Goal: Task Accomplishment & Management: Manage account settings

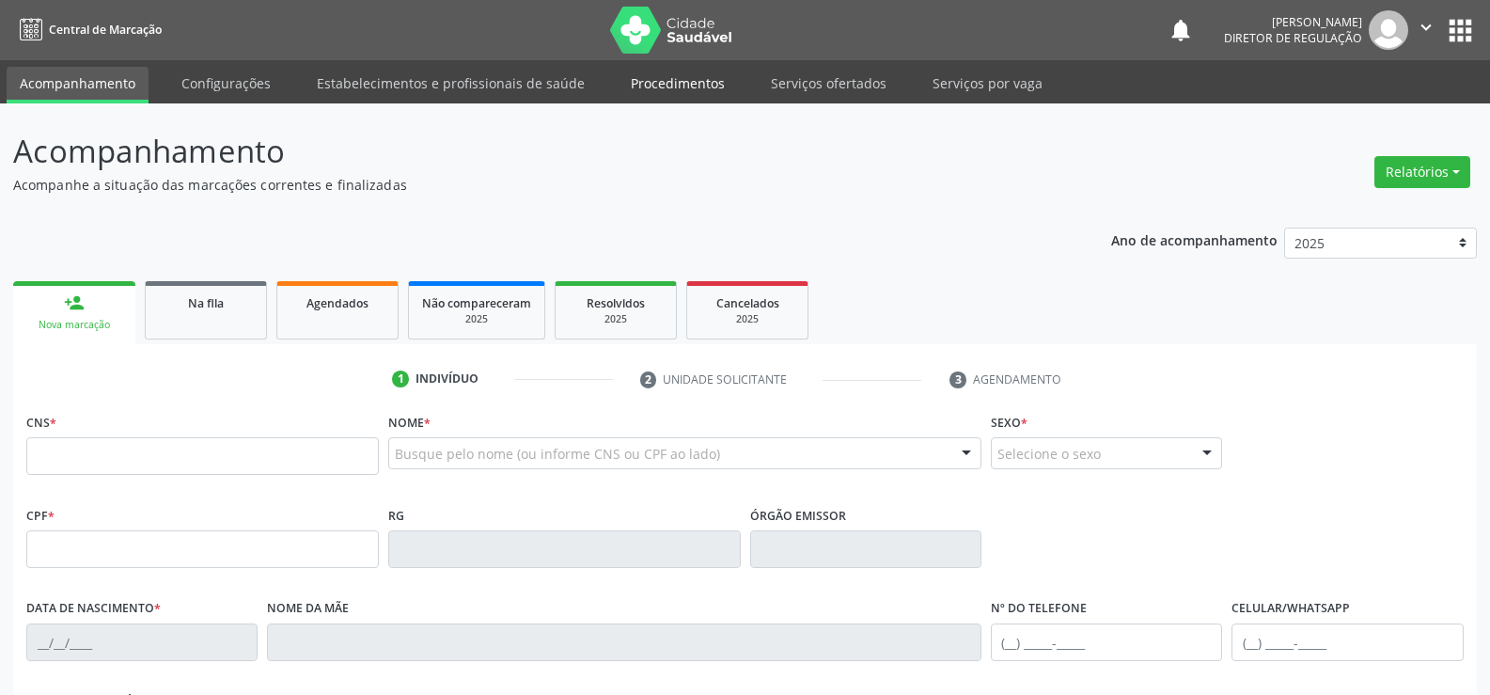
click at [662, 84] on link "Procedimentos" at bounding box center [678, 83] width 120 height 33
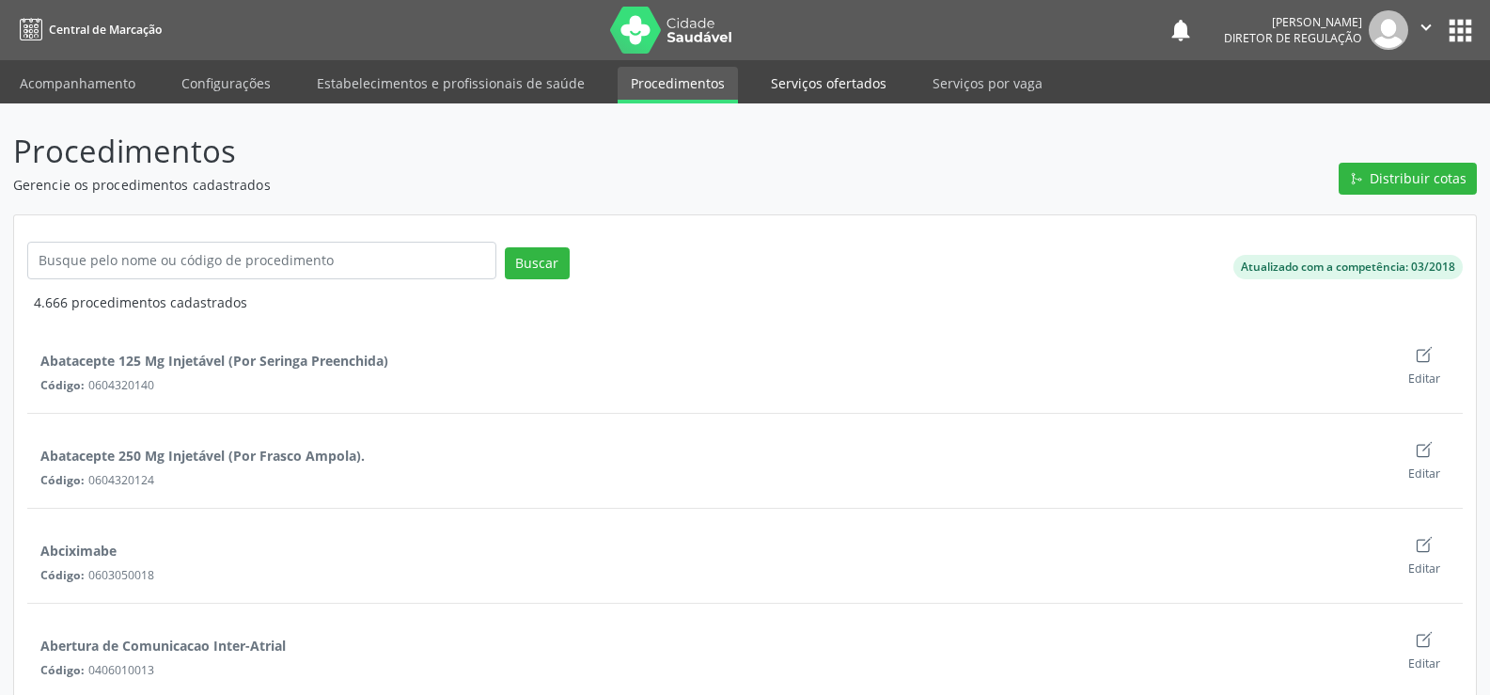
click at [799, 83] on link "Serviços ofertados" at bounding box center [829, 83] width 142 height 33
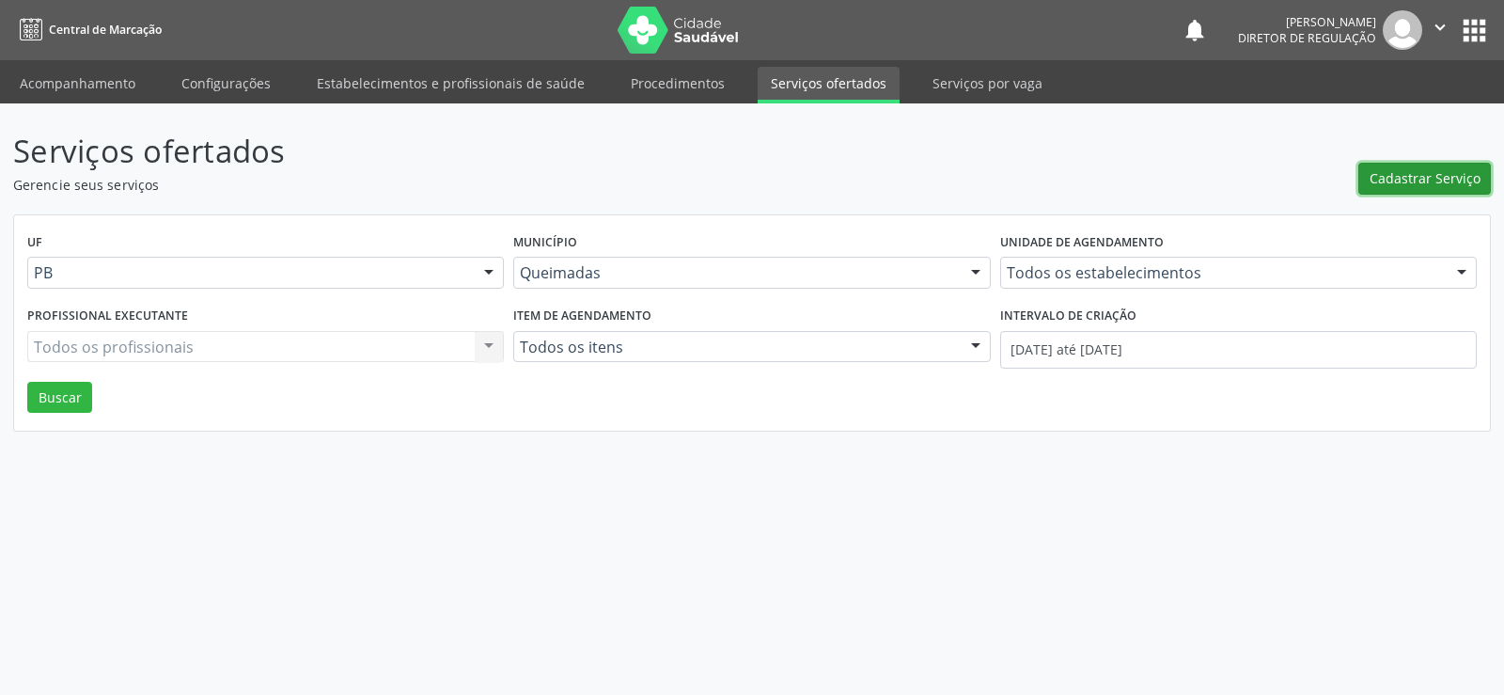
click at [1413, 180] on span "Cadastrar Serviço" at bounding box center [1424, 178] width 111 height 20
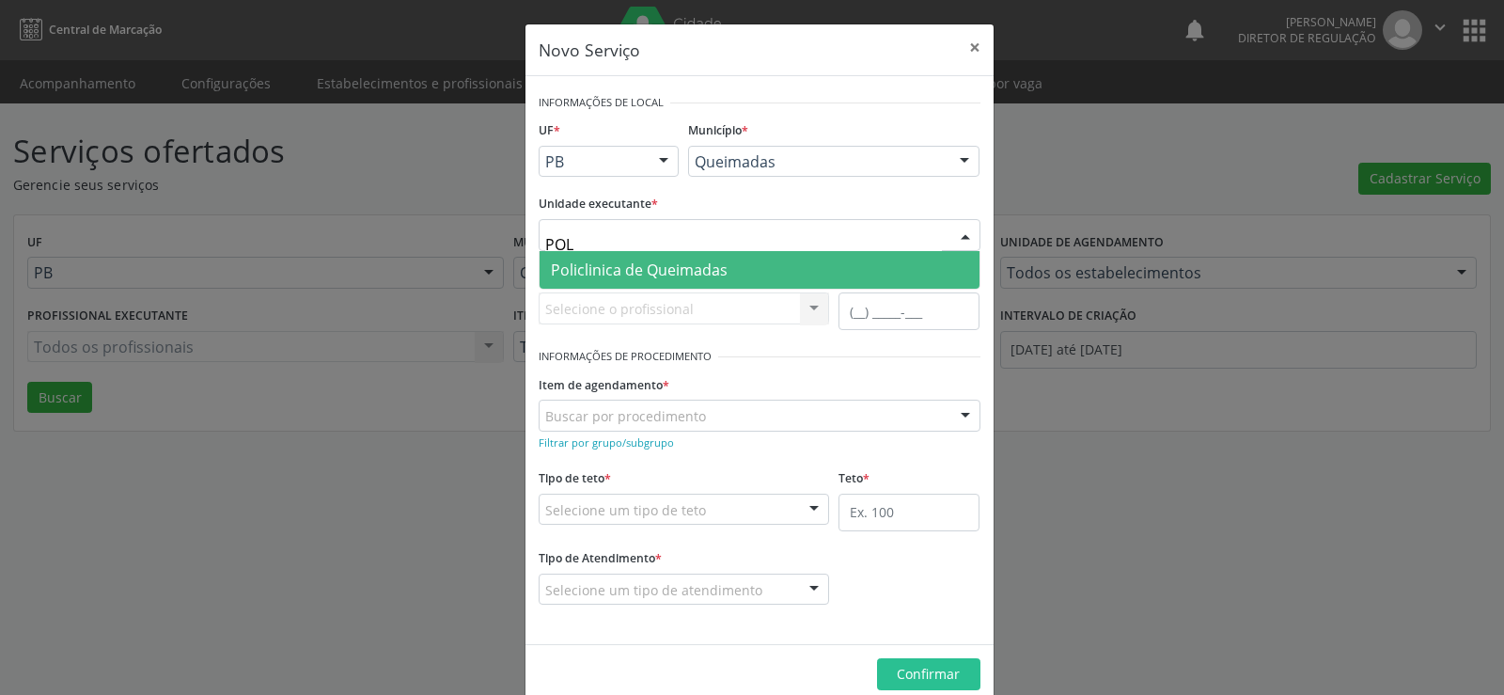
type input "POLI"
click at [601, 269] on span "Policlinica de Queimadas" at bounding box center [639, 269] width 177 height 21
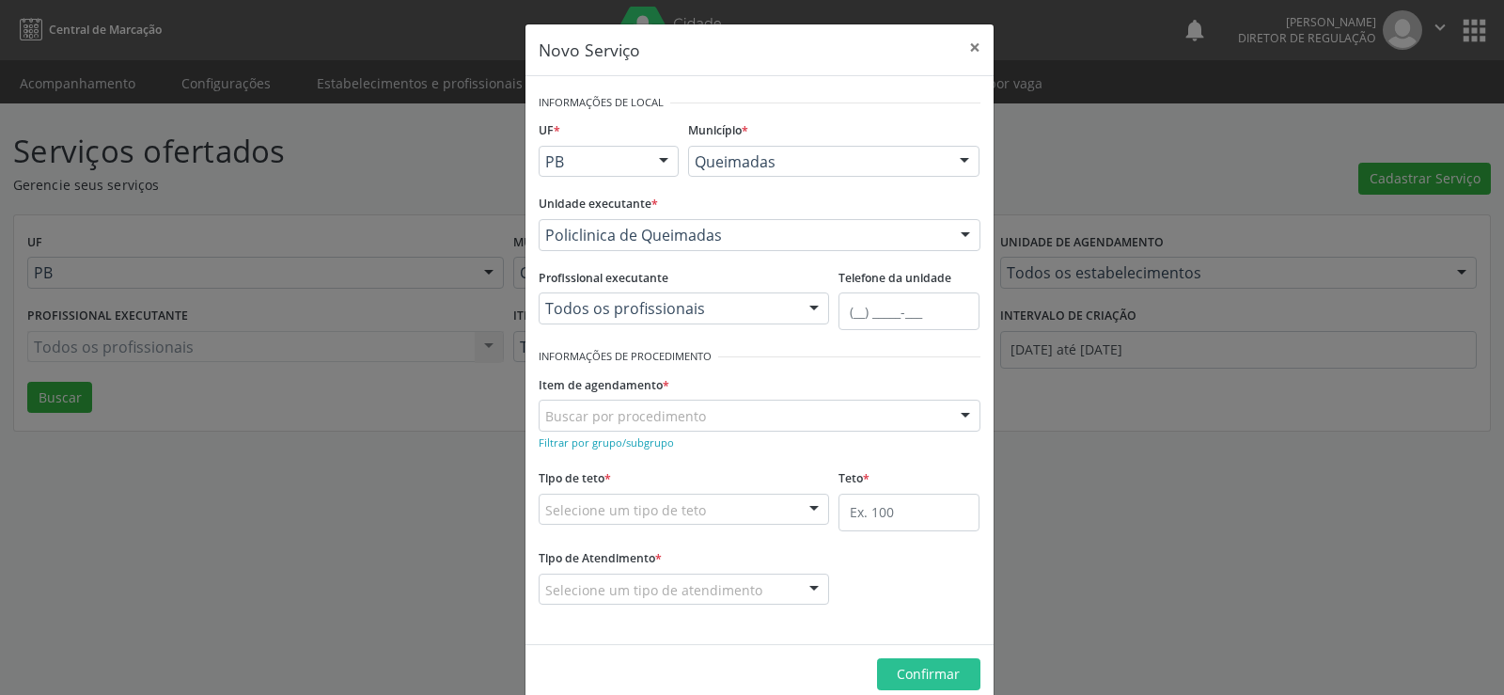
click at [953, 414] on div at bounding box center [965, 416] width 28 height 32
click at [967, 49] on button "×" at bounding box center [975, 47] width 38 height 46
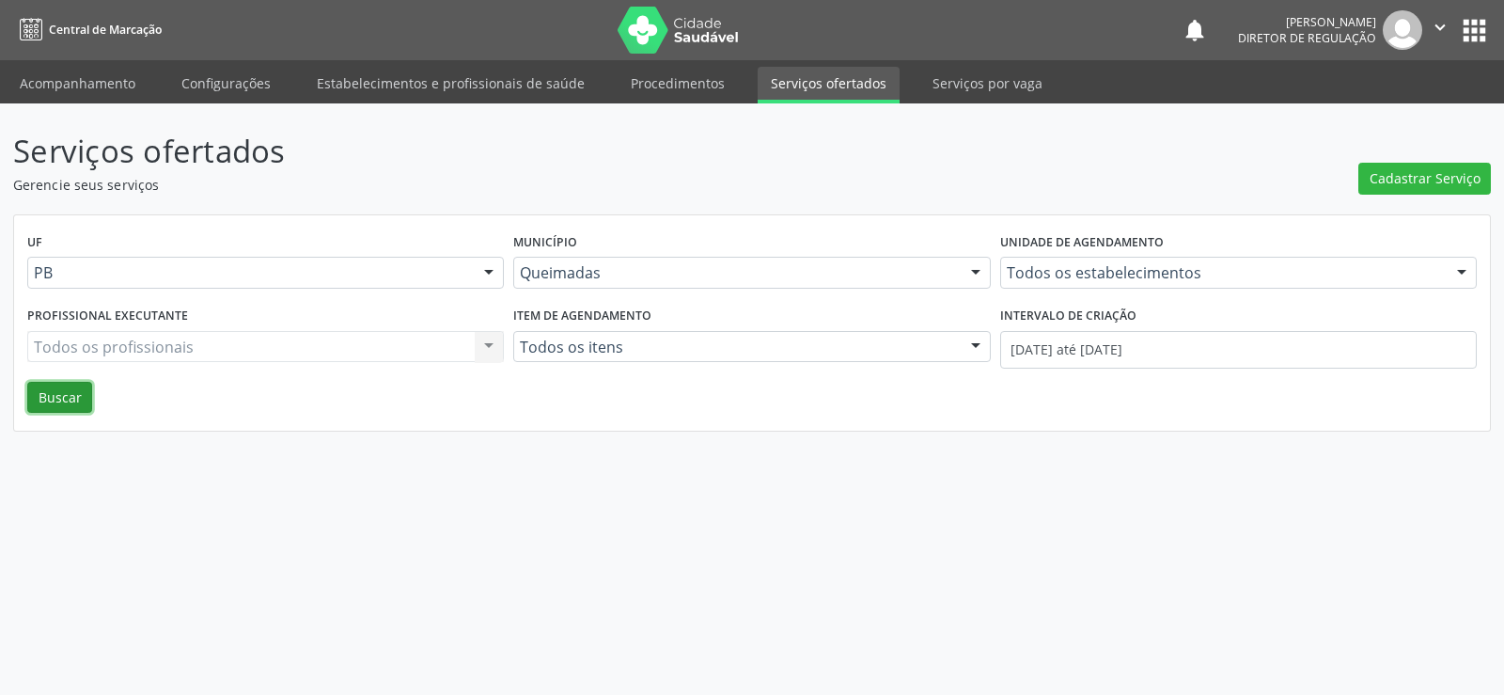
click at [58, 394] on button "Buscar" at bounding box center [59, 398] width 65 height 32
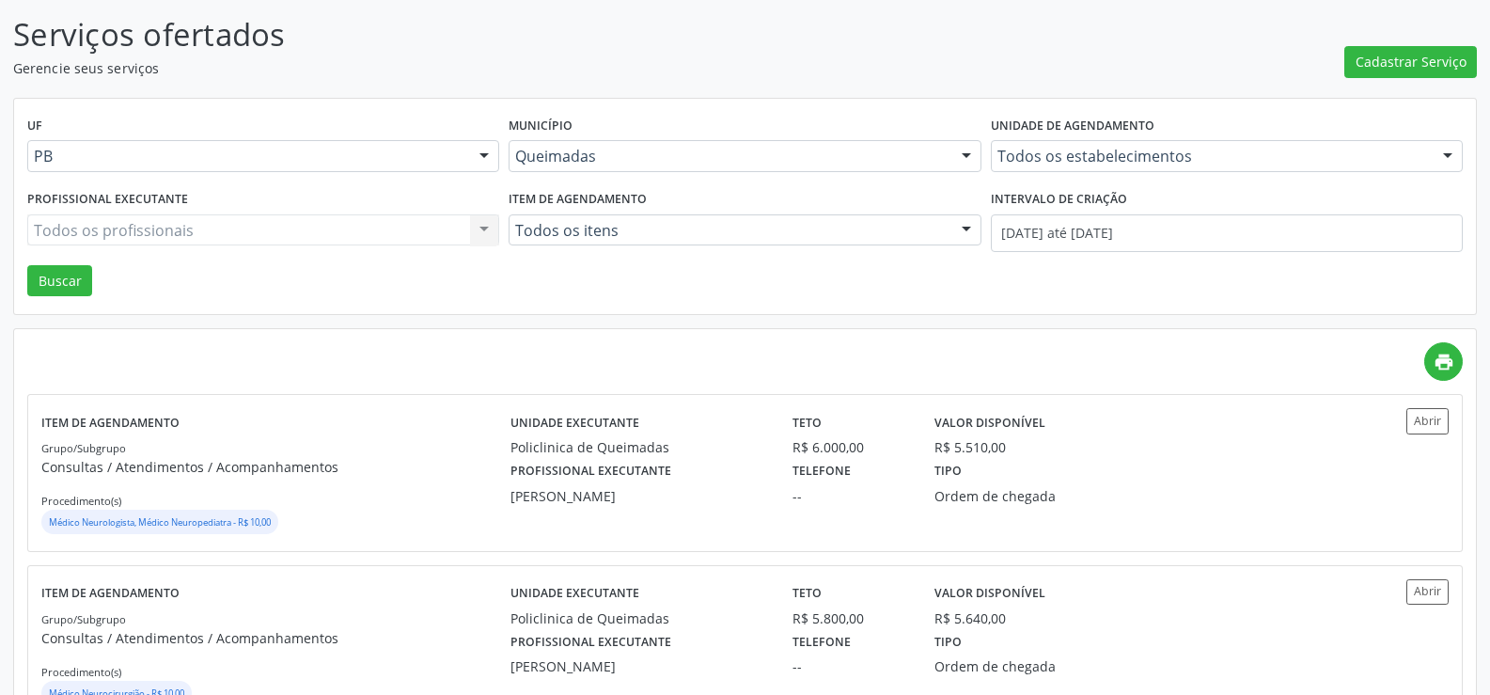
scroll to position [184, 0]
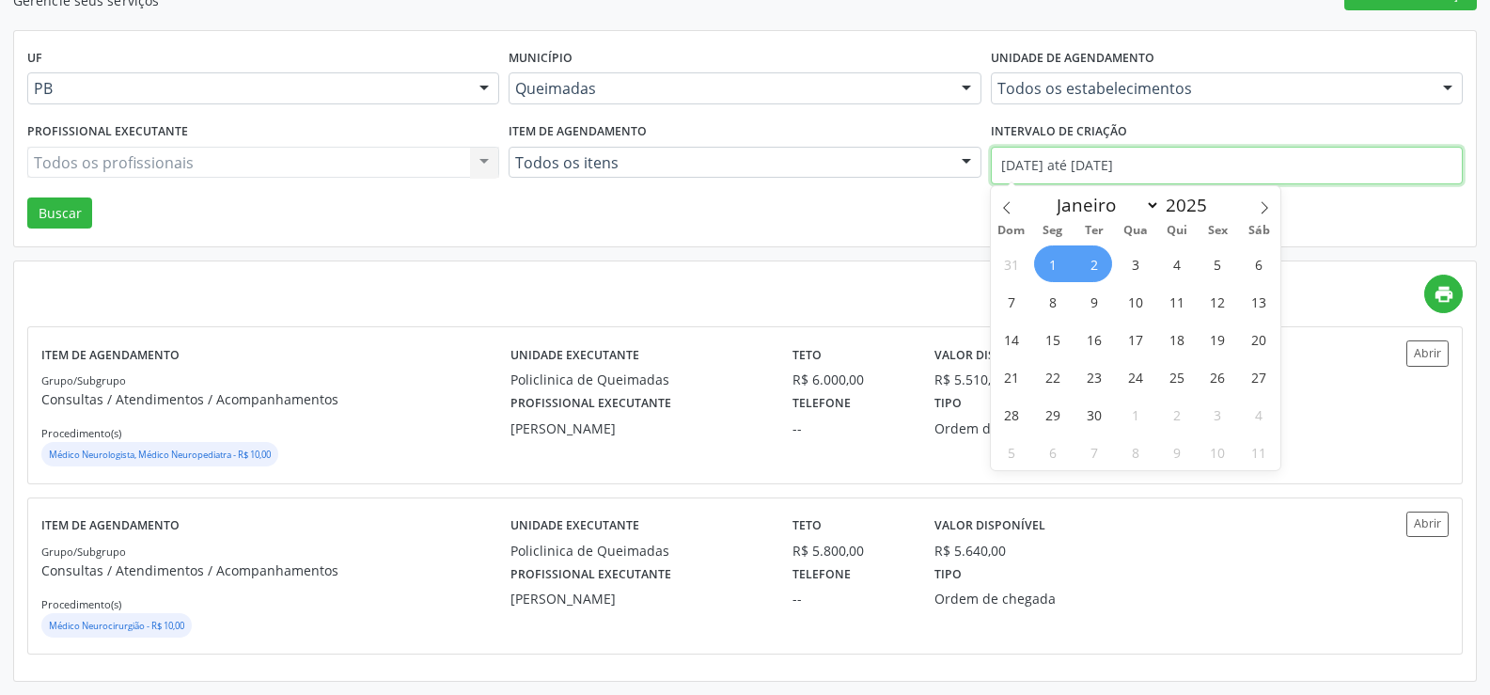
click at [1166, 162] on input "01/09/2025 até 02/09/2025" at bounding box center [1227, 166] width 472 height 38
click at [1006, 205] on icon at bounding box center [1006, 208] width 7 height 12
select select "7"
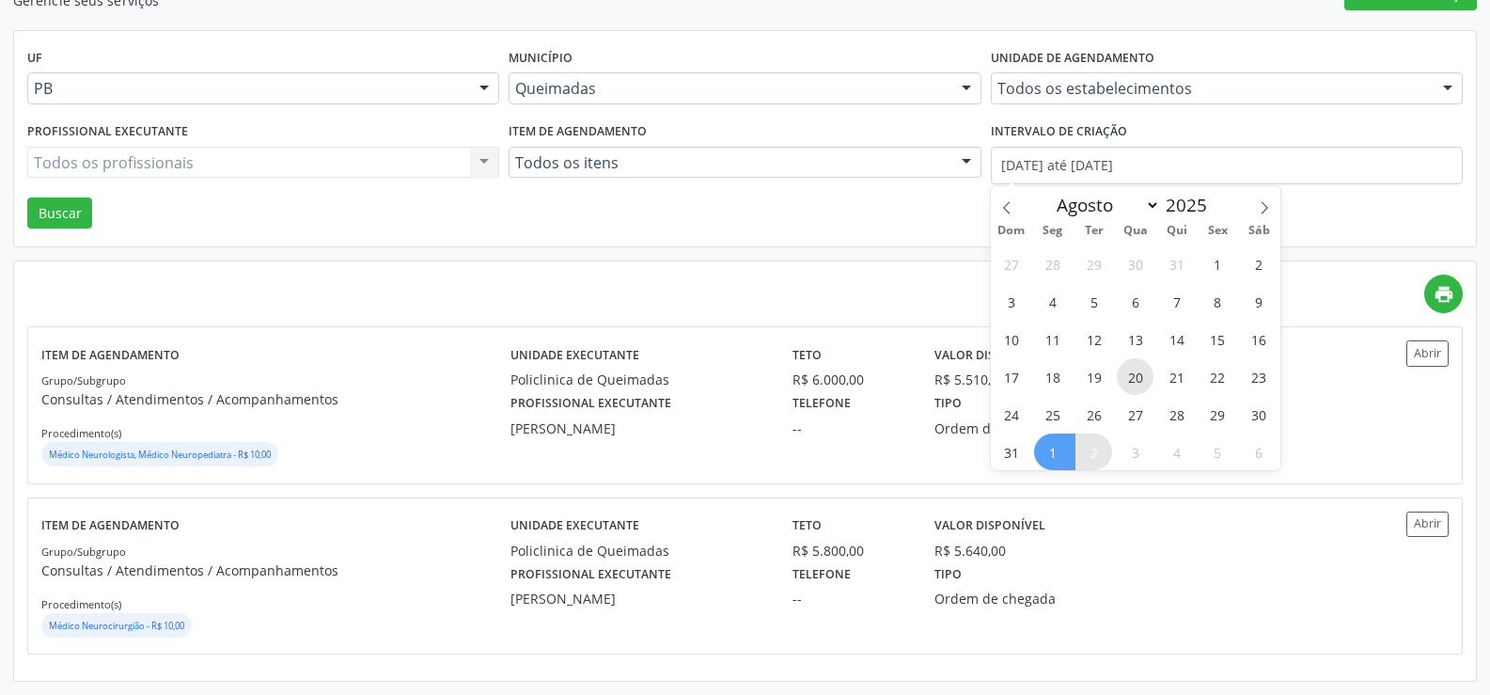
click at [1135, 375] on span "20" at bounding box center [1135, 376] width 37 height 37
type input "20/08/2025"
click at [1269, 206] on icon at bounding box center [1264, 207] width 13 height 13
select select "8"
click at [1089, 270] on span "2" at bounding box center [1093, 263] width 37 height 37
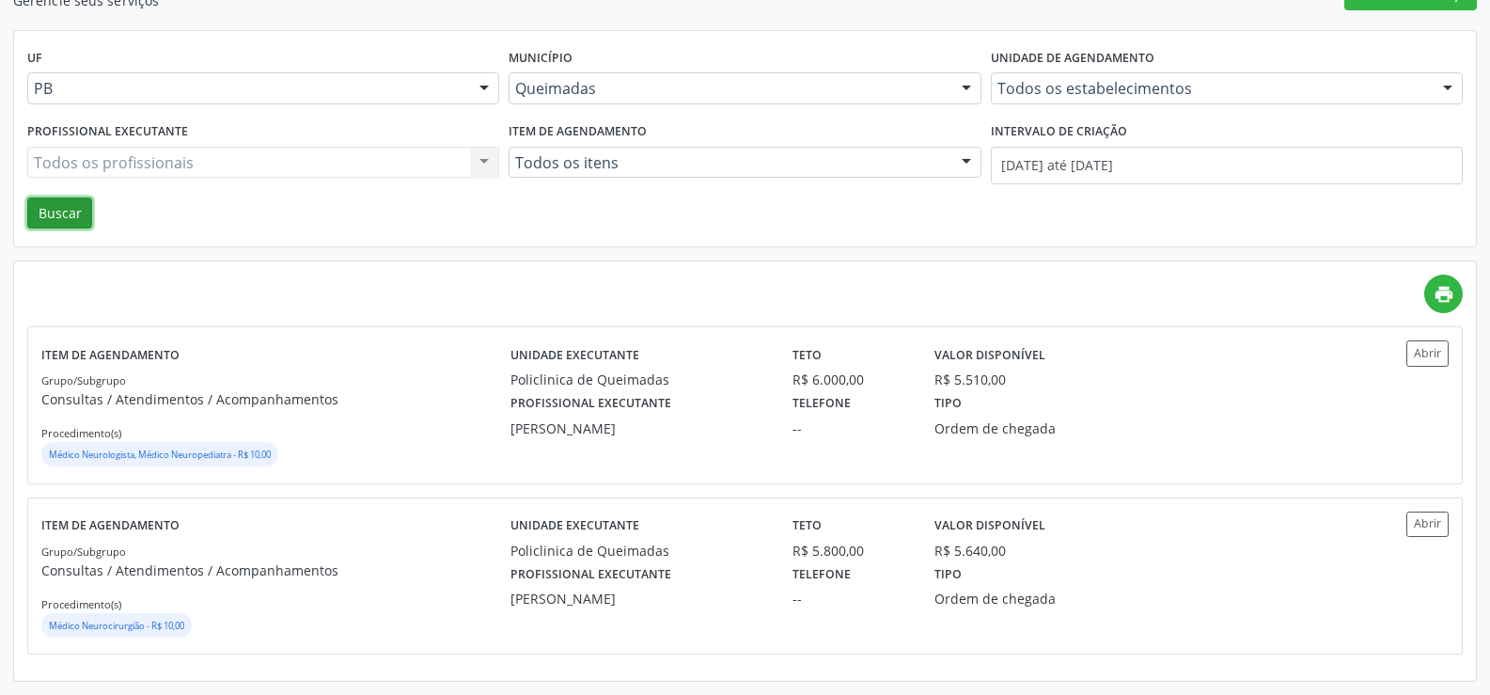
click at [62, 206] on button "Buscar" at bounding box center [59, 213] width 65 height 32
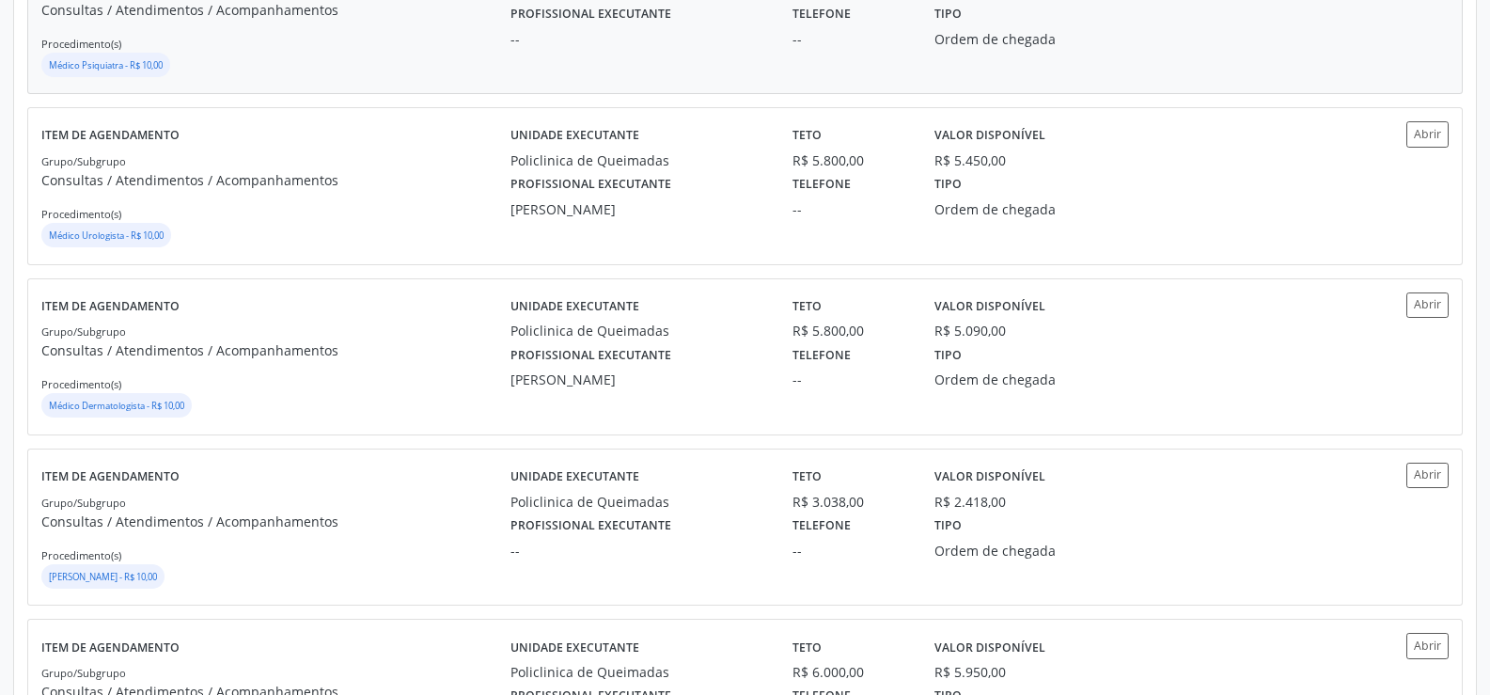
scroll to position [1222, 0]
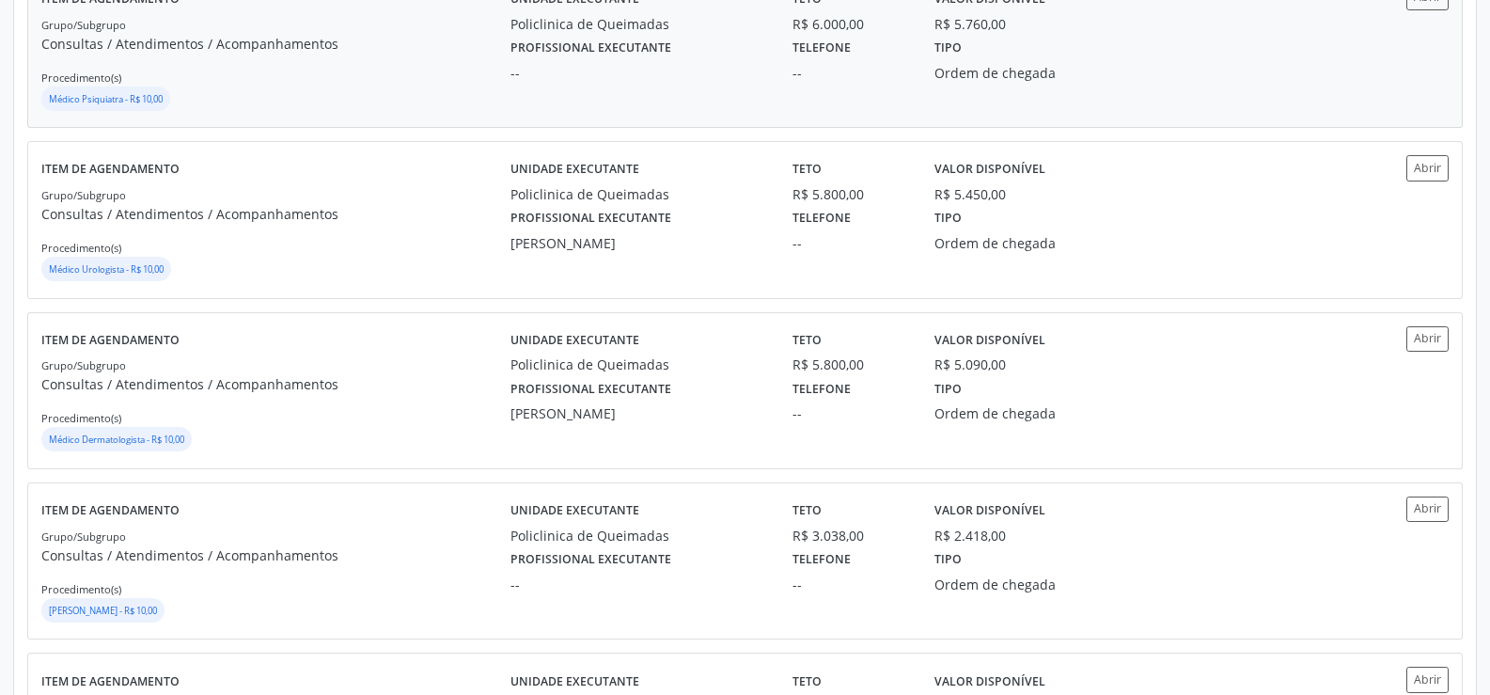
click at [109, 103] on small "Médico Psiquiatra - R$ 10,00" at bounding box center [106, 99] width 114 height 12
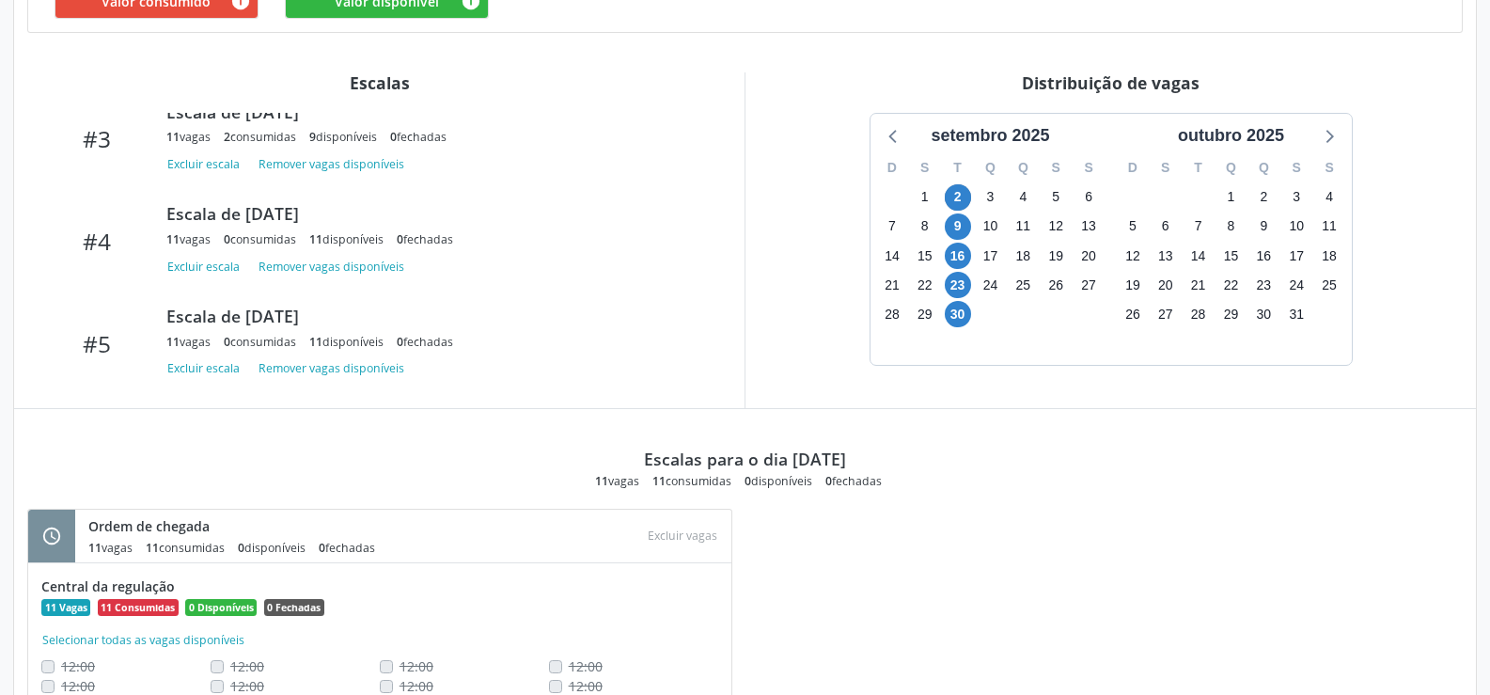
scroll to position [639, 0]
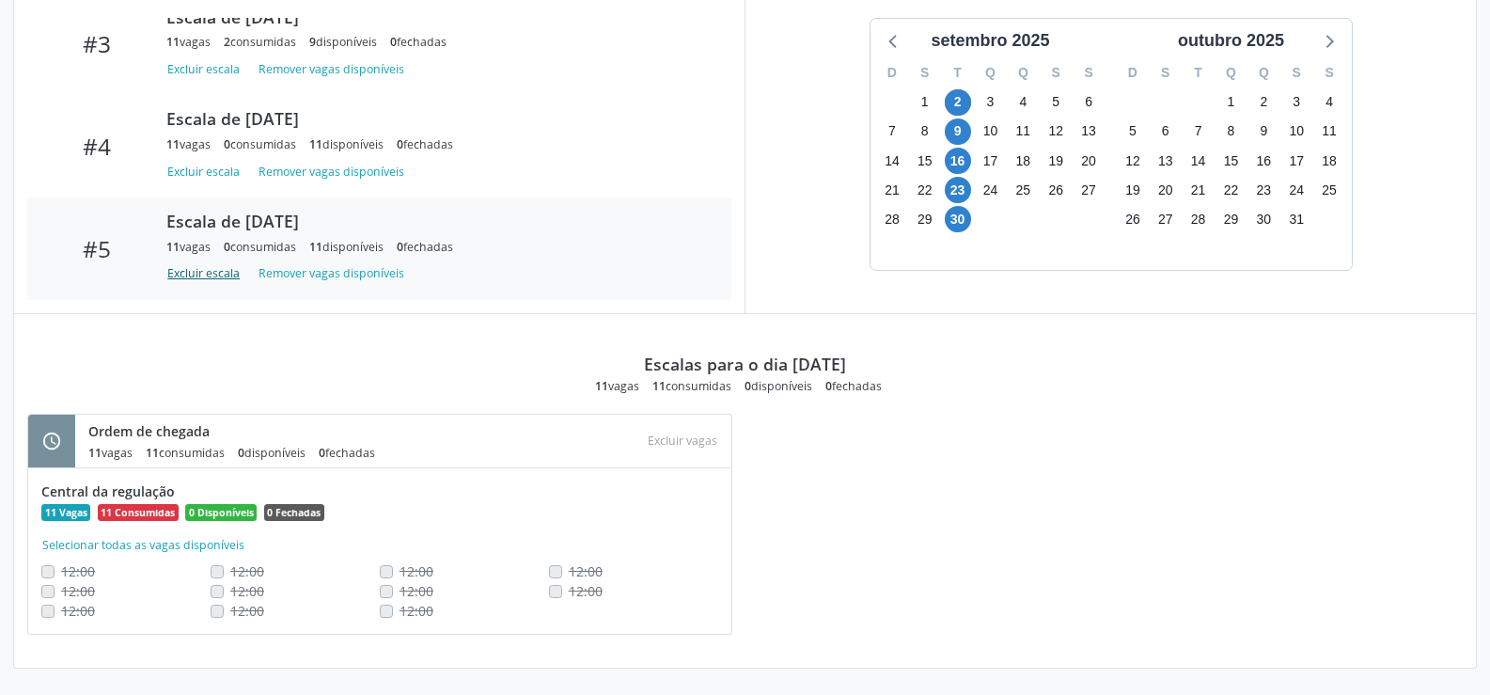
click at [190, 274] on button "Excluir escala" at bounding box center [206, 273] width 81 height 25
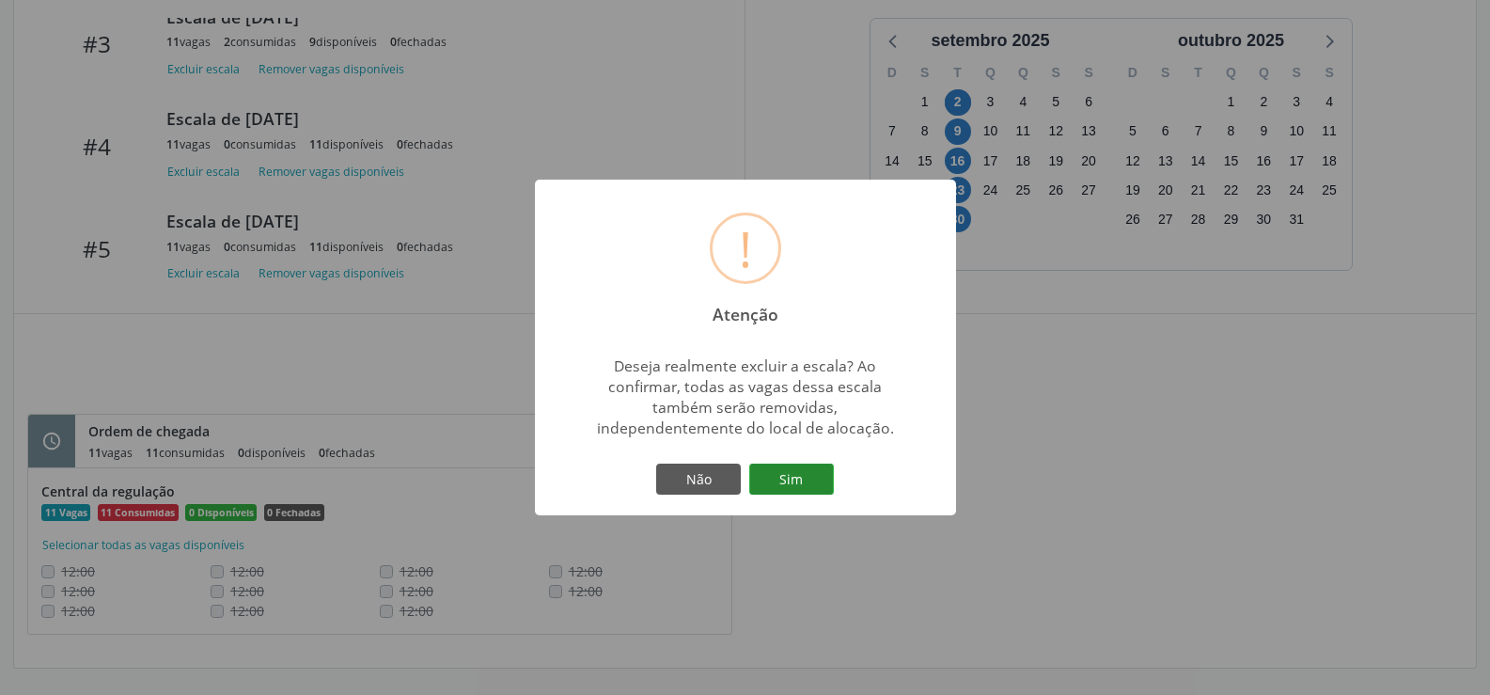
click at [819, 480] on button "Sim" at bounding box center [791, 479] width 85 height 32
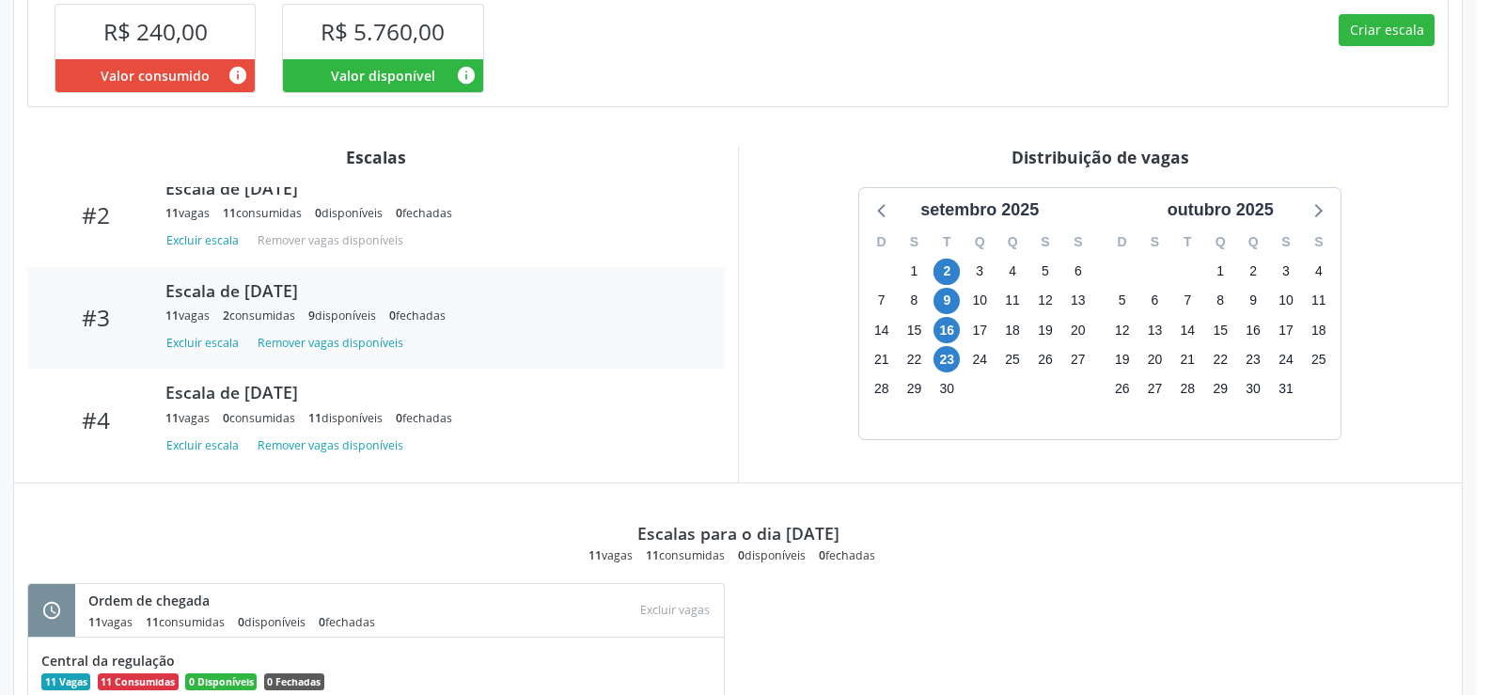
scroll to position [197, 0]
click at [206, 436] on button "Excluir escala" at bounding box center [205, 442] width 81 height 25
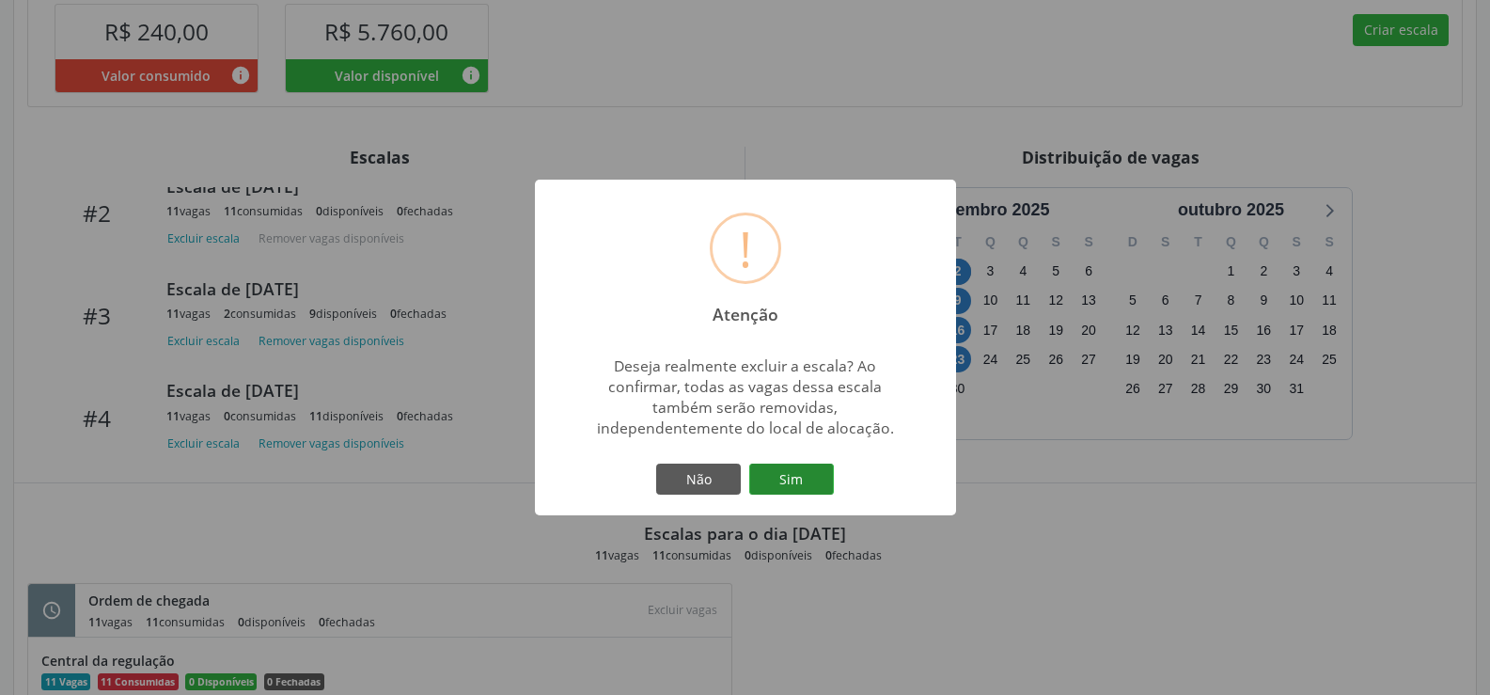
click at [803, 481] on button "Sim" at bounding box center [791, 479] width 85 height 32
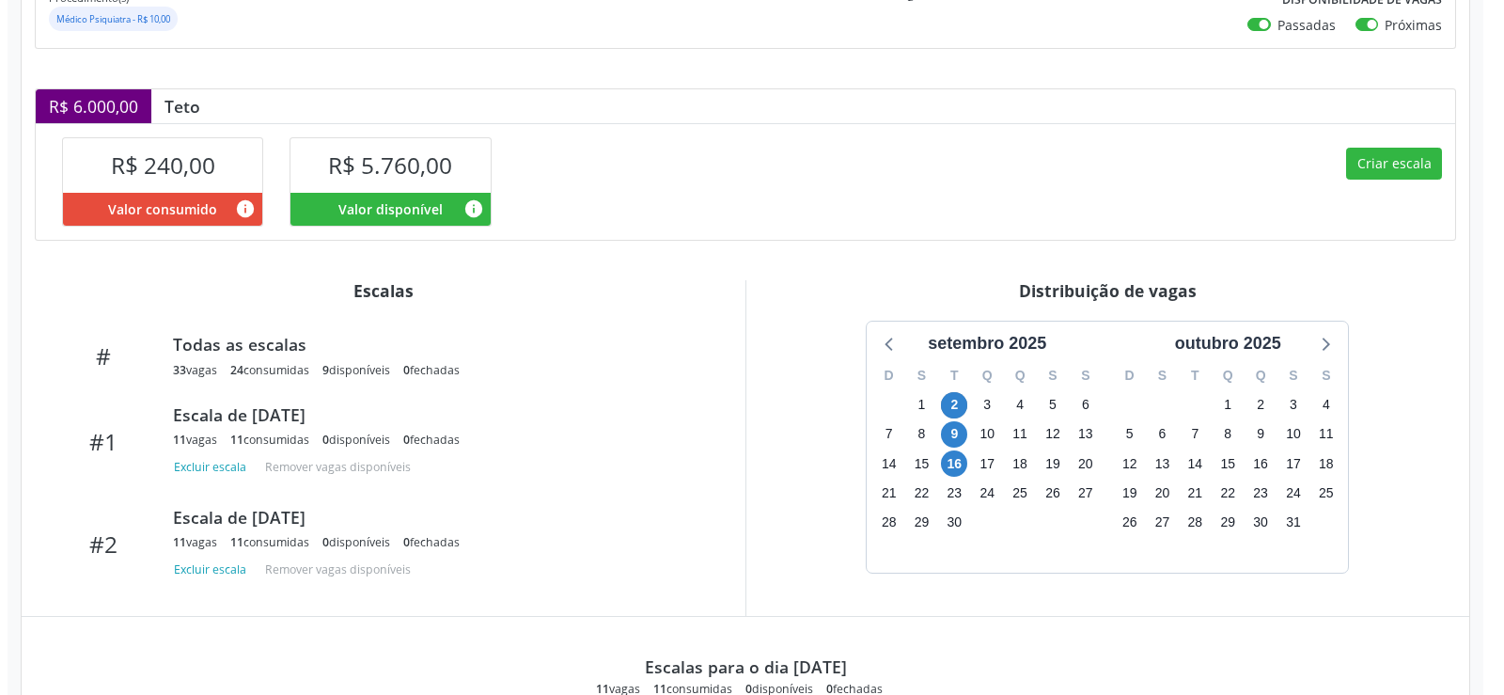
scroll to position [94, 0]
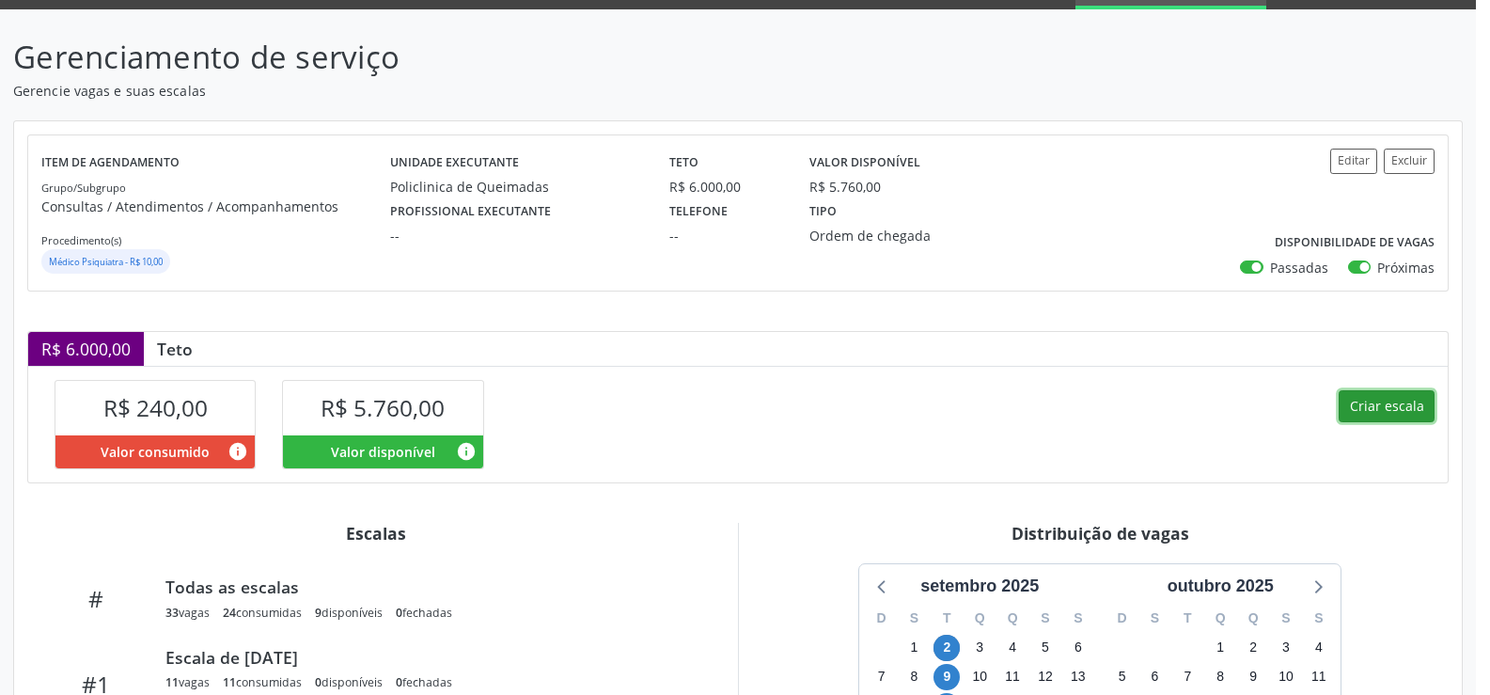
click at [1404, 410] on button "Criar escala" at bounding box center [1386, 406] width 96 height 32
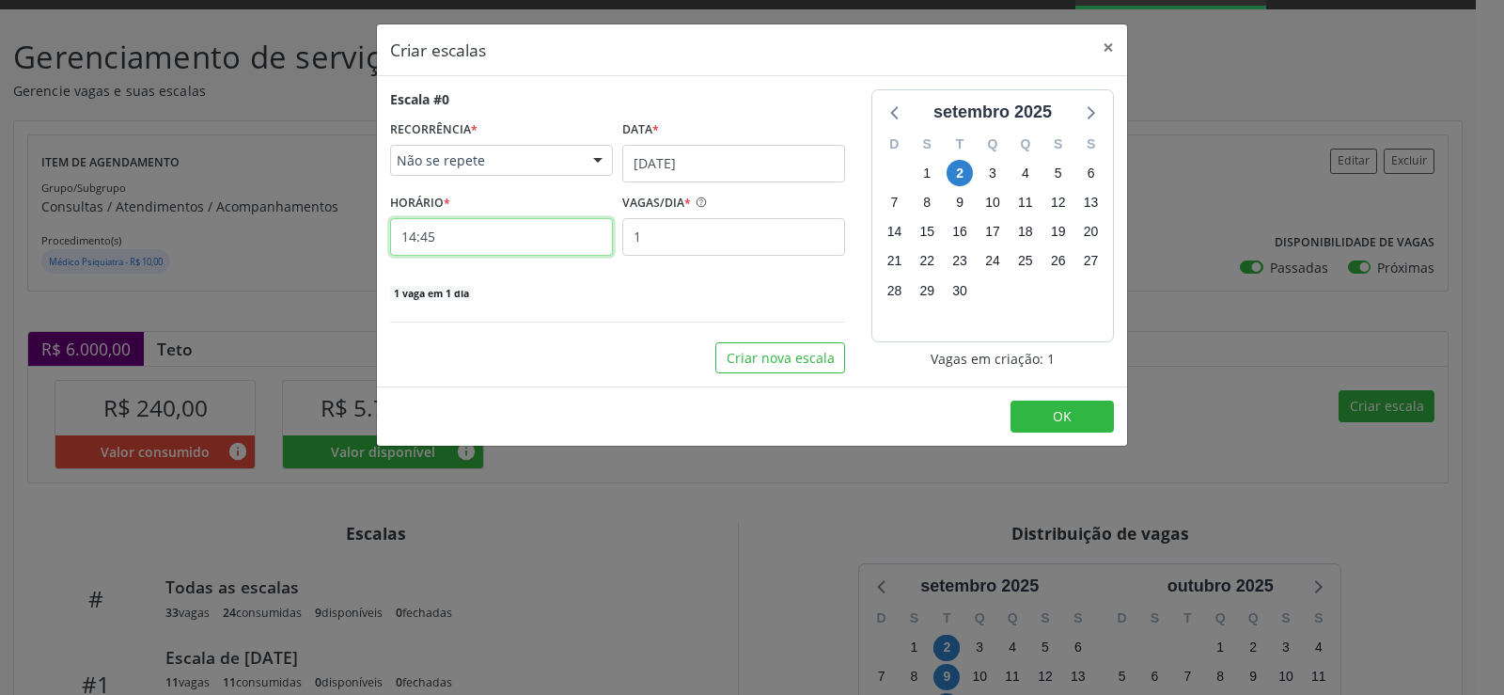
click at [469, 233] on input "14:45" at bounding box center [501, 237] width 223 height 38
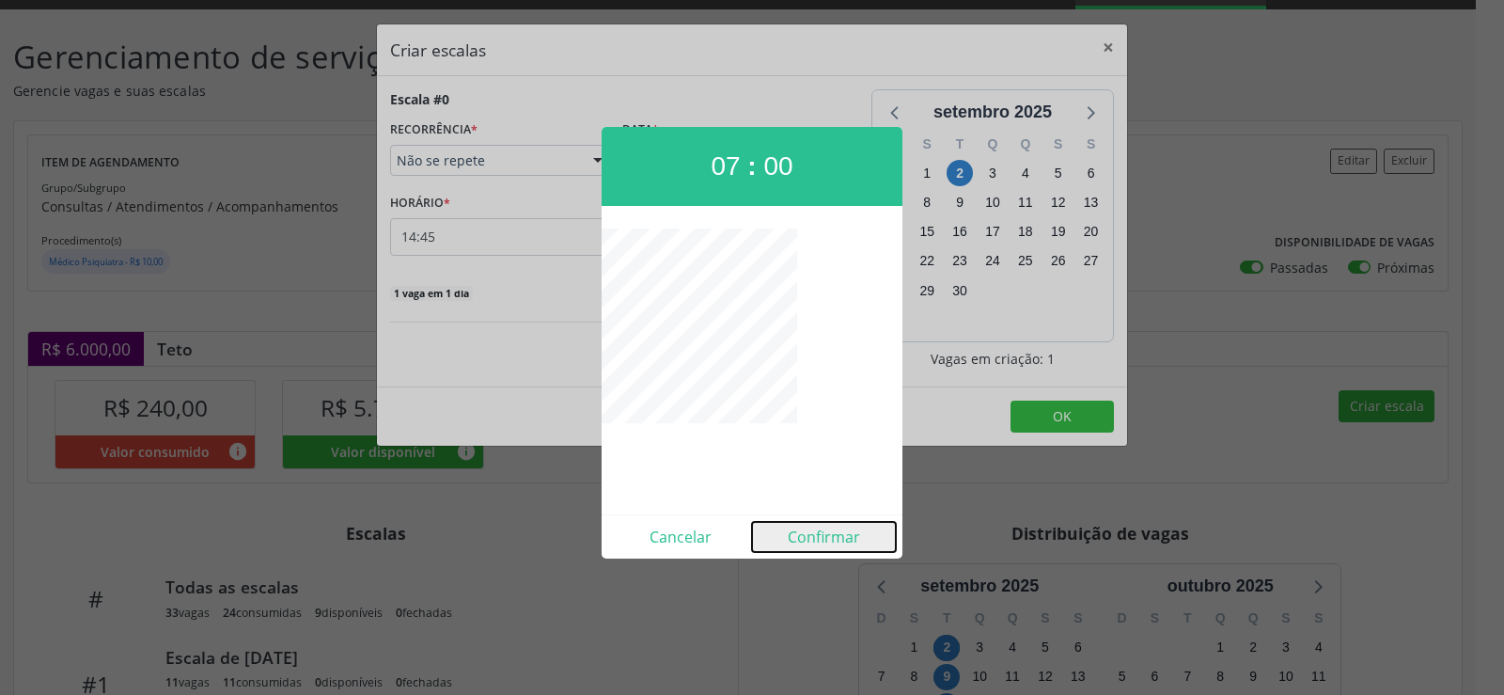
click at [843, 538] on button "Confirmar" at bounding box center [824, 537] width 144 height 30
type input "07:00"
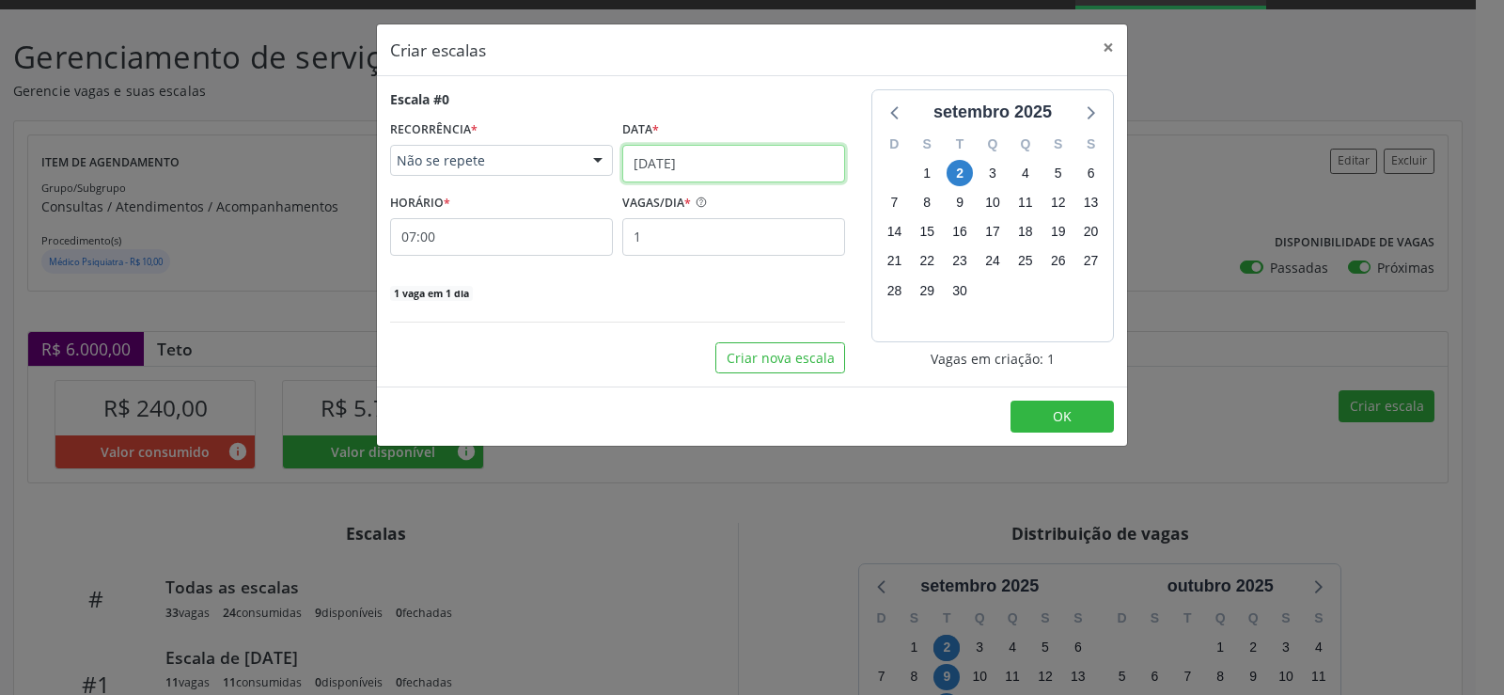
click at [778, 163] on input "[DATE]" at bounding box center [733, 164] width 223 height 38
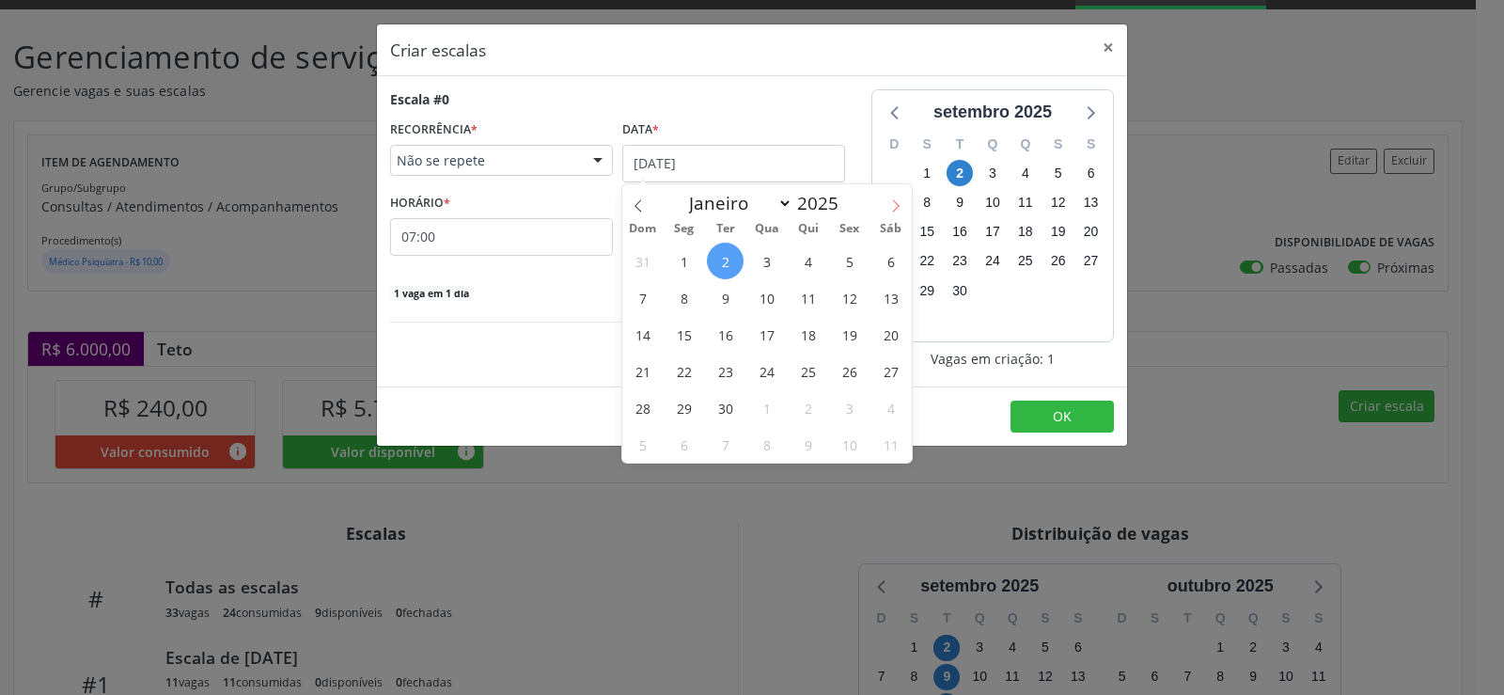
click at [900, 204] on icon at bounding box center [895, 205] width 13 height 13
select select "9"
click at [683, 341] on span "13" at bounding box center [683, 334] width 37 height 37
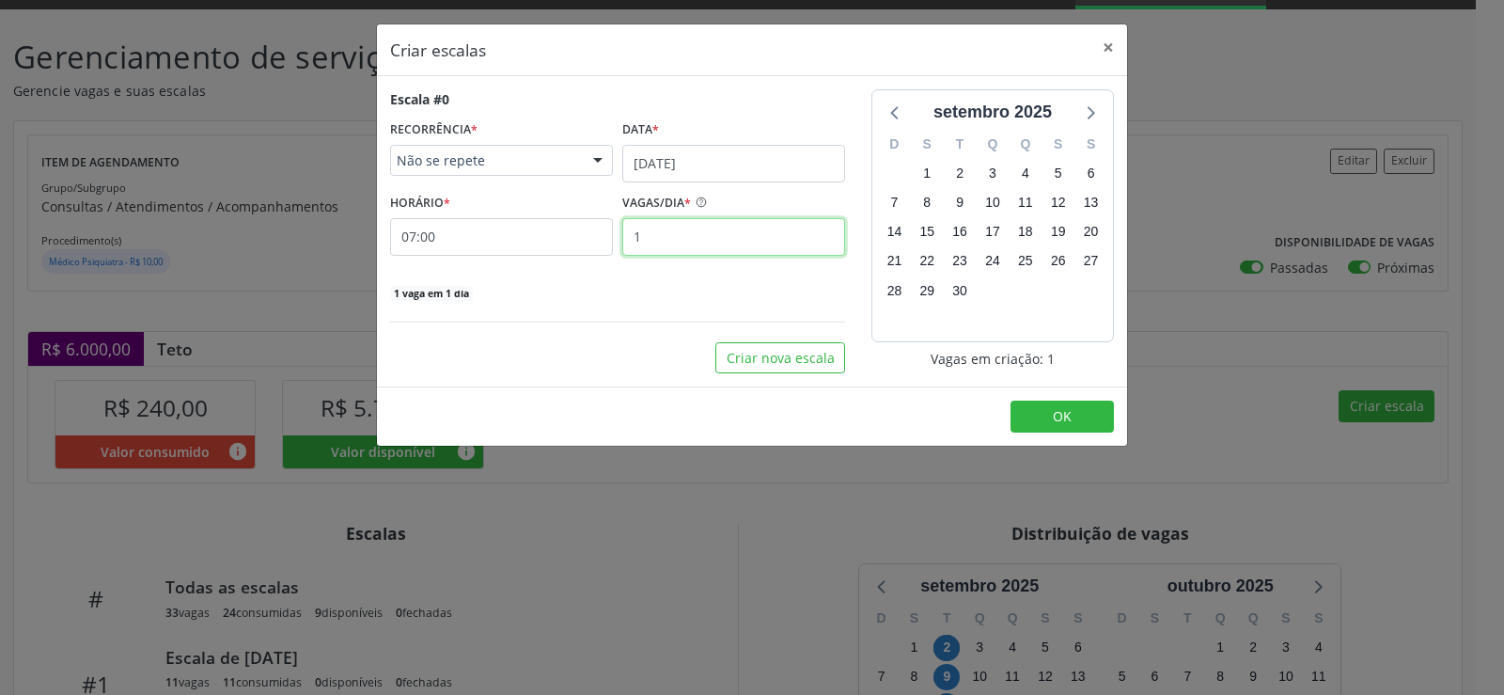
click at [659, 243] on input "1" at bounding box center [733, 237] width 223 height 38
type input "25"
click at [1047, 415] on button "OK" at bounding box center [1061, 416] width 103 height 32
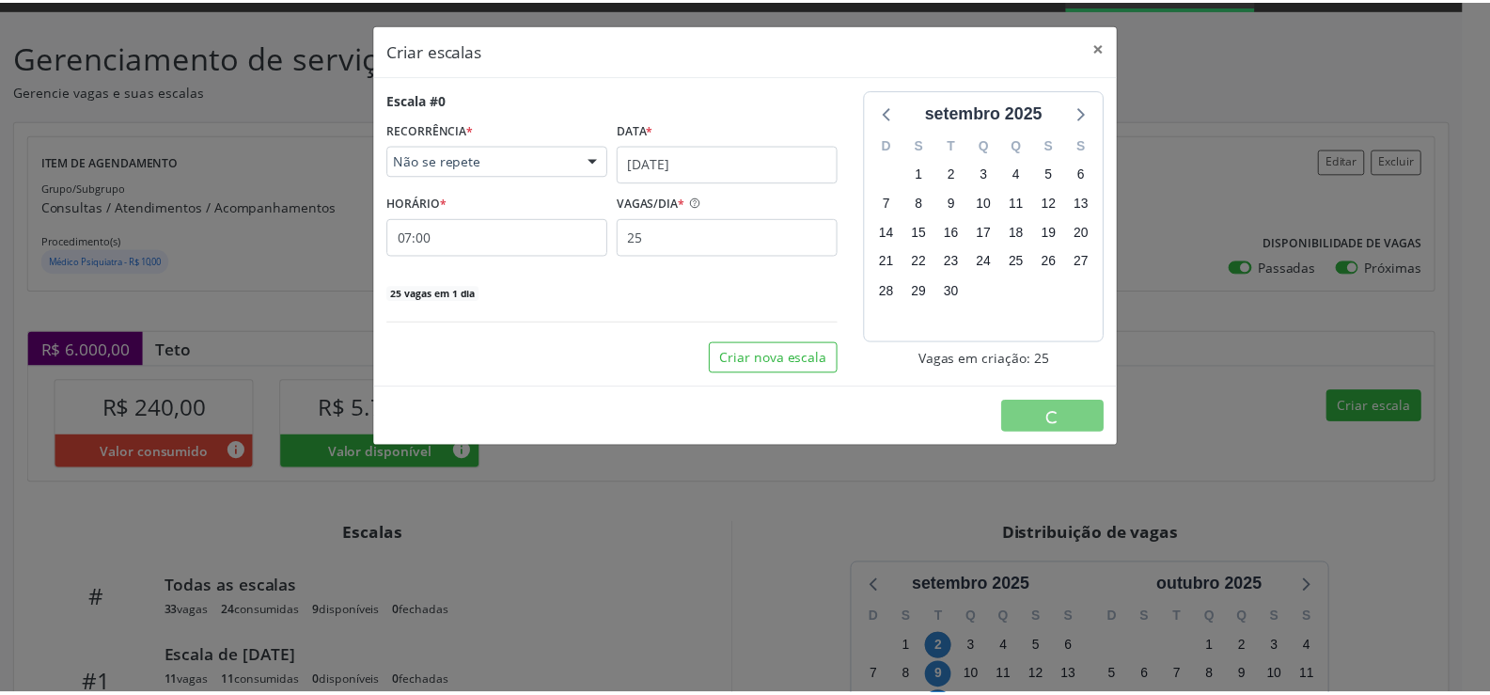
scroll to position [0, 0]
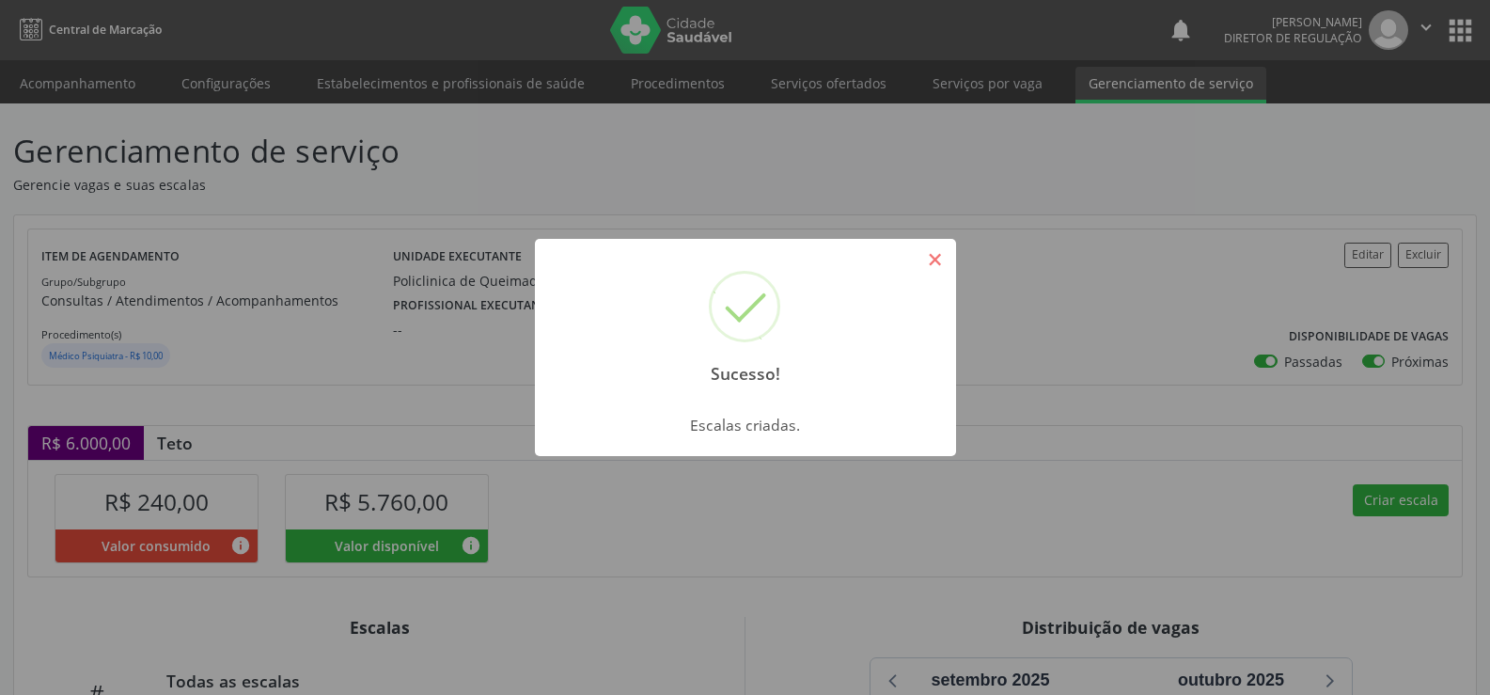
click at [931, 263] on button "×" at bounding box center [935, 259] width 32 height 32
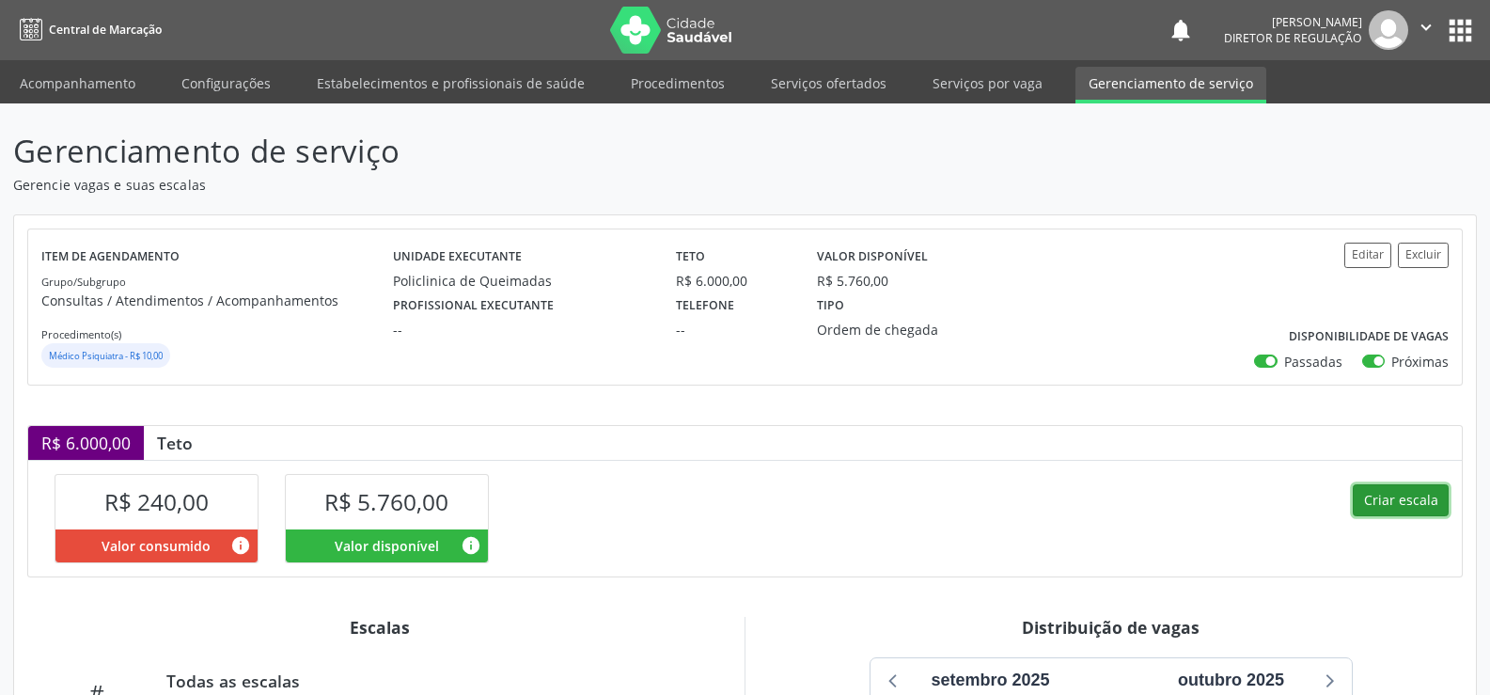
click at [1381, 509] on button "Criar escala" at bounding box center [1401, 500] width 96 height 32
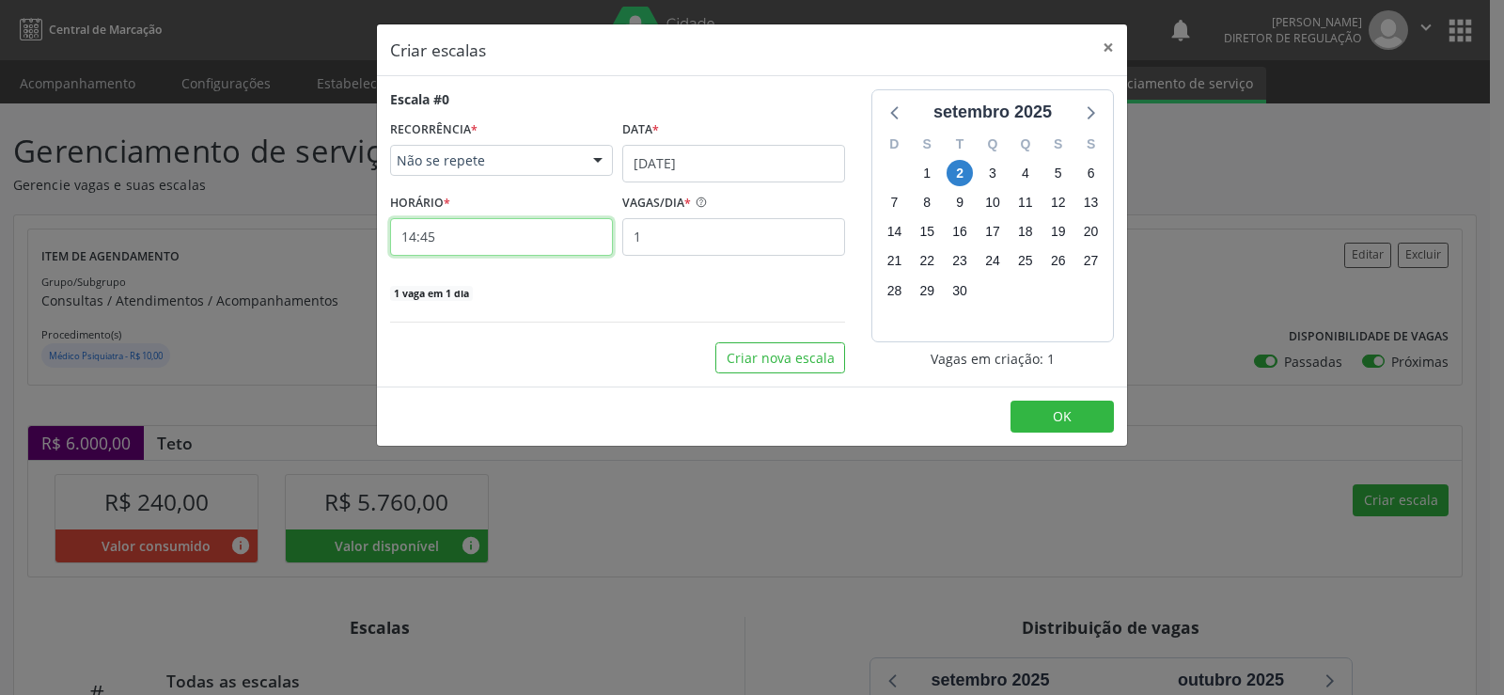
click at [446, 242] on input "14:45" at bounding box center [501, 237] width 223 height 38
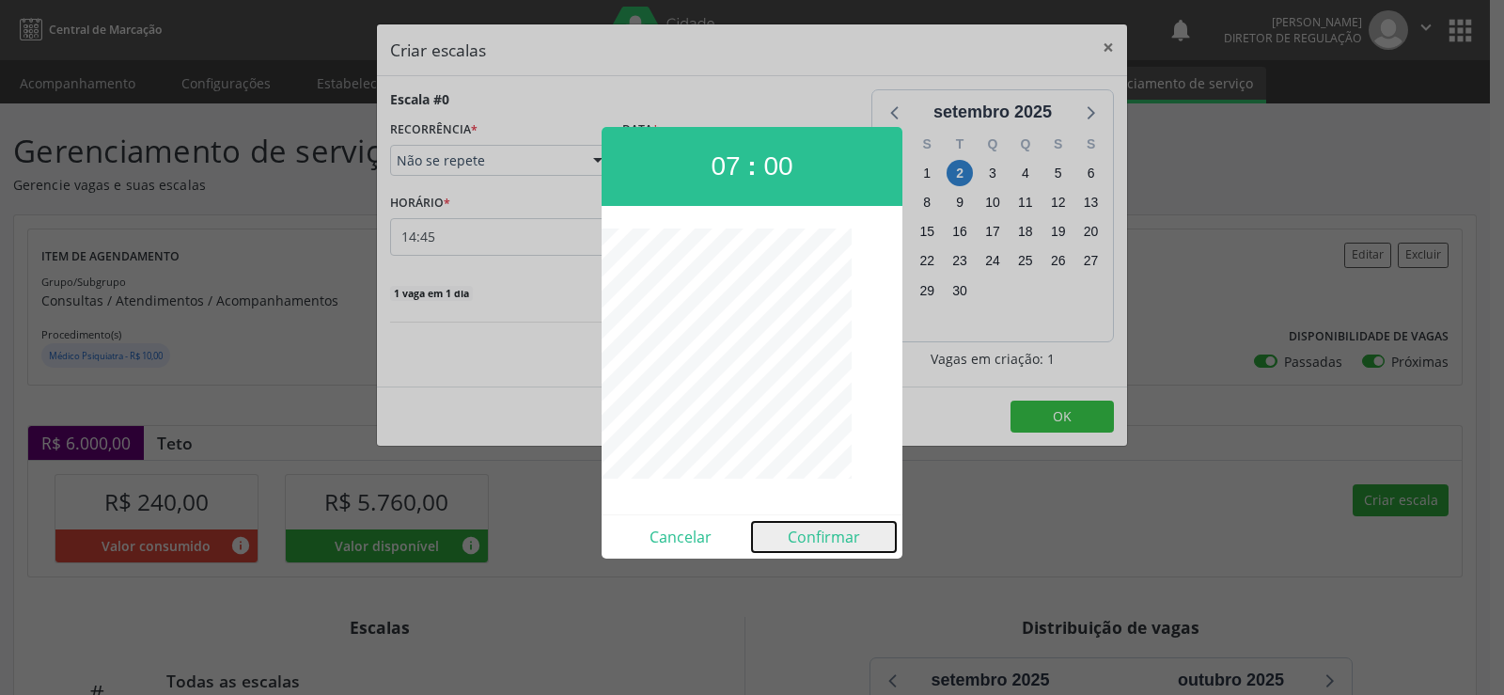
click at [842, 542] on button "Confirmar" at bounding box center [824, 537] width 144 height 30
type input "07:00"
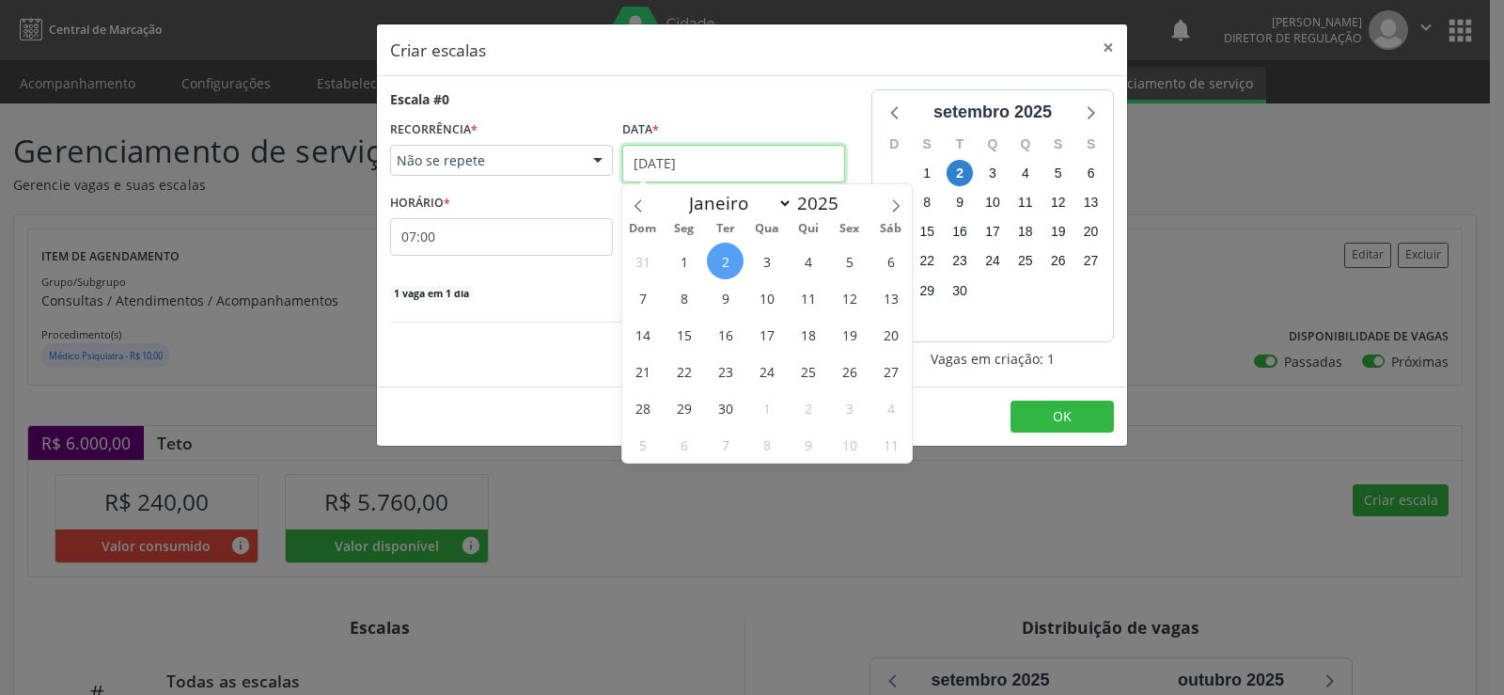
click at [769, 163] on input "[DATE]" at bounding box center [733, 164] width 223 height 38
click at [890, 371] on span "27" at bounding box center [890, 370] width 37 height 37
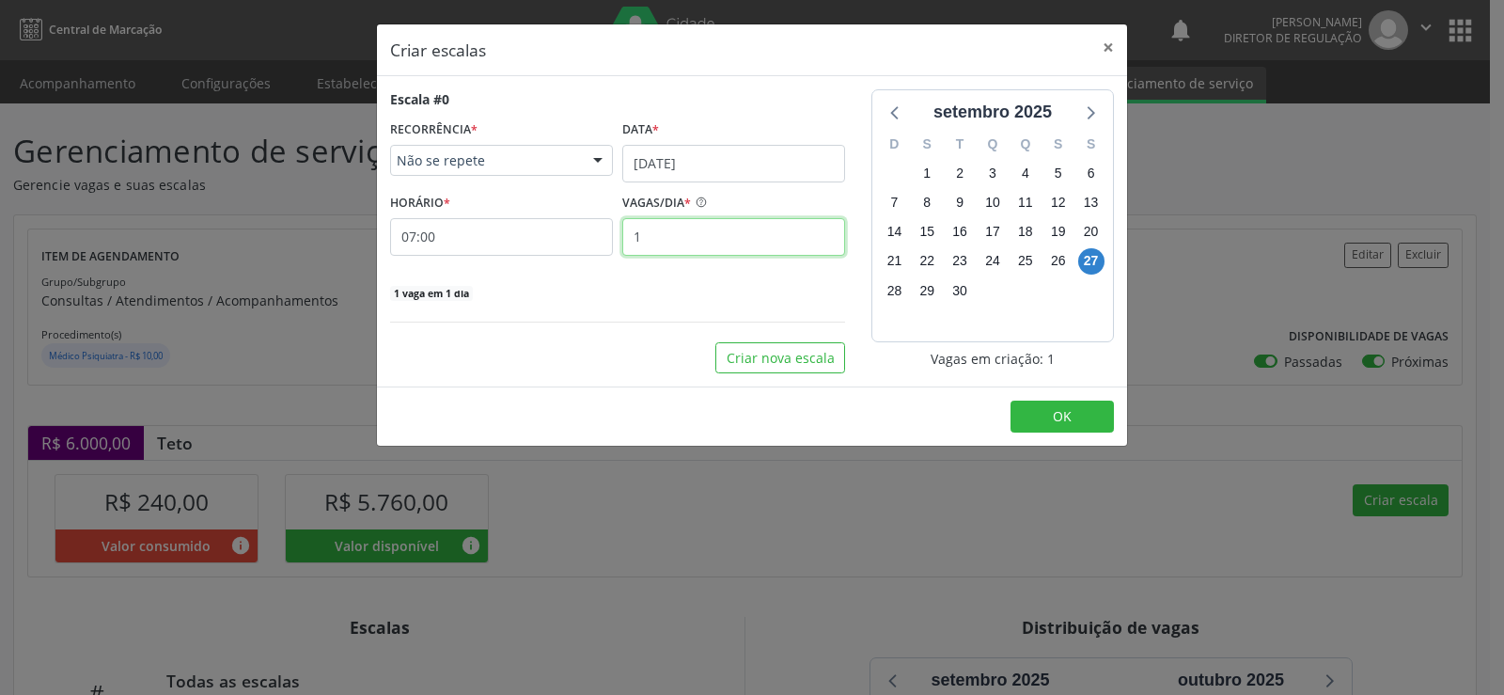
click at [675, 247] on input "1" at bounding box center [733, 237] width 223 height 38
type input "25"
click at [1049, 420] on button "OK" at bounding box center [1061, 416] width 103 height 32
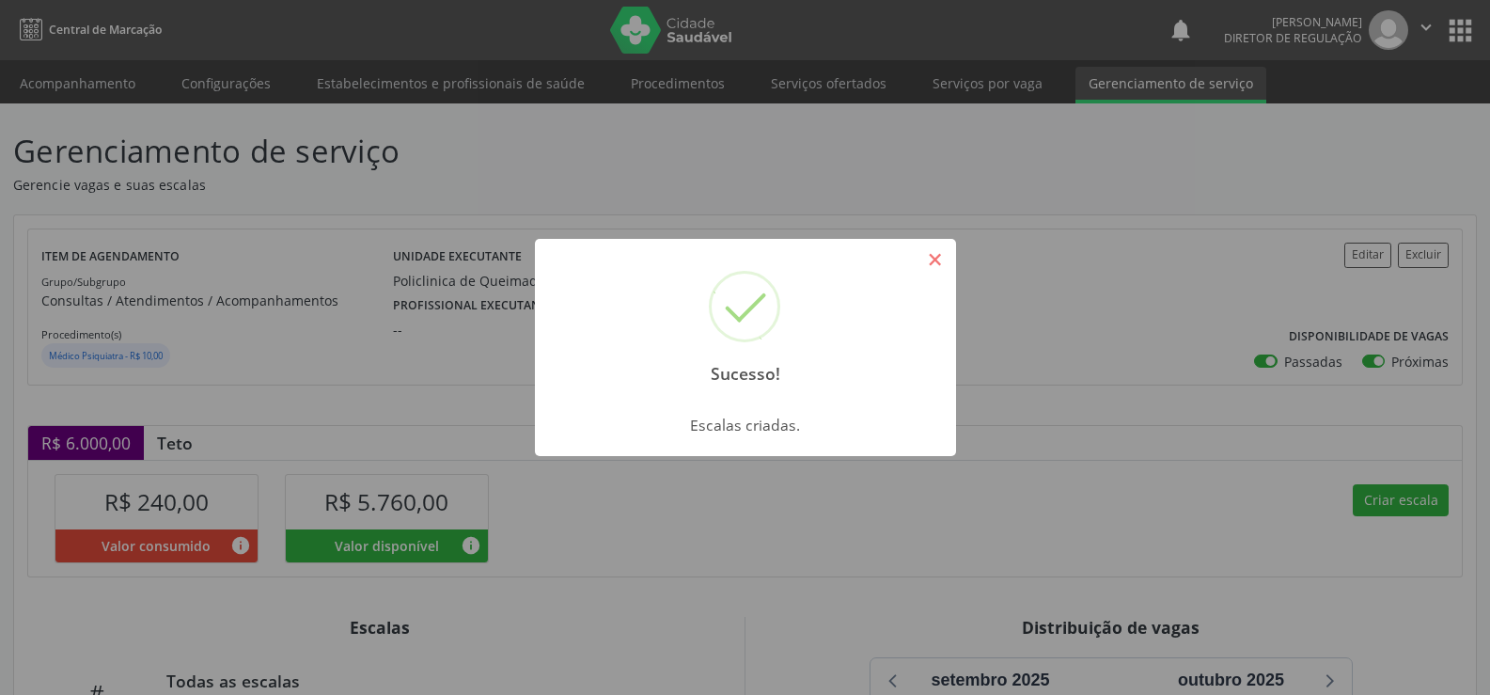
click at [944, 261] on button "×" at bounding box center [935, 259] width 32 height 32
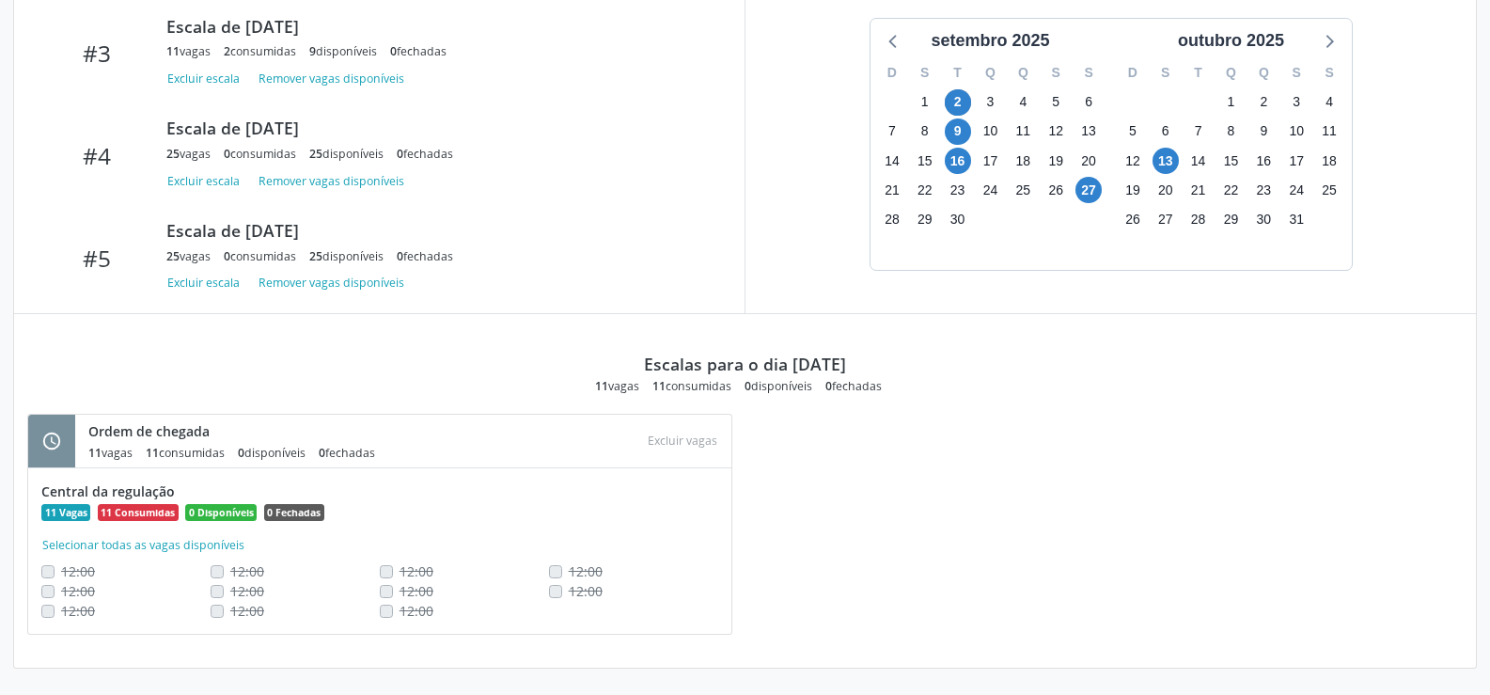
scroll to position [300, 0]
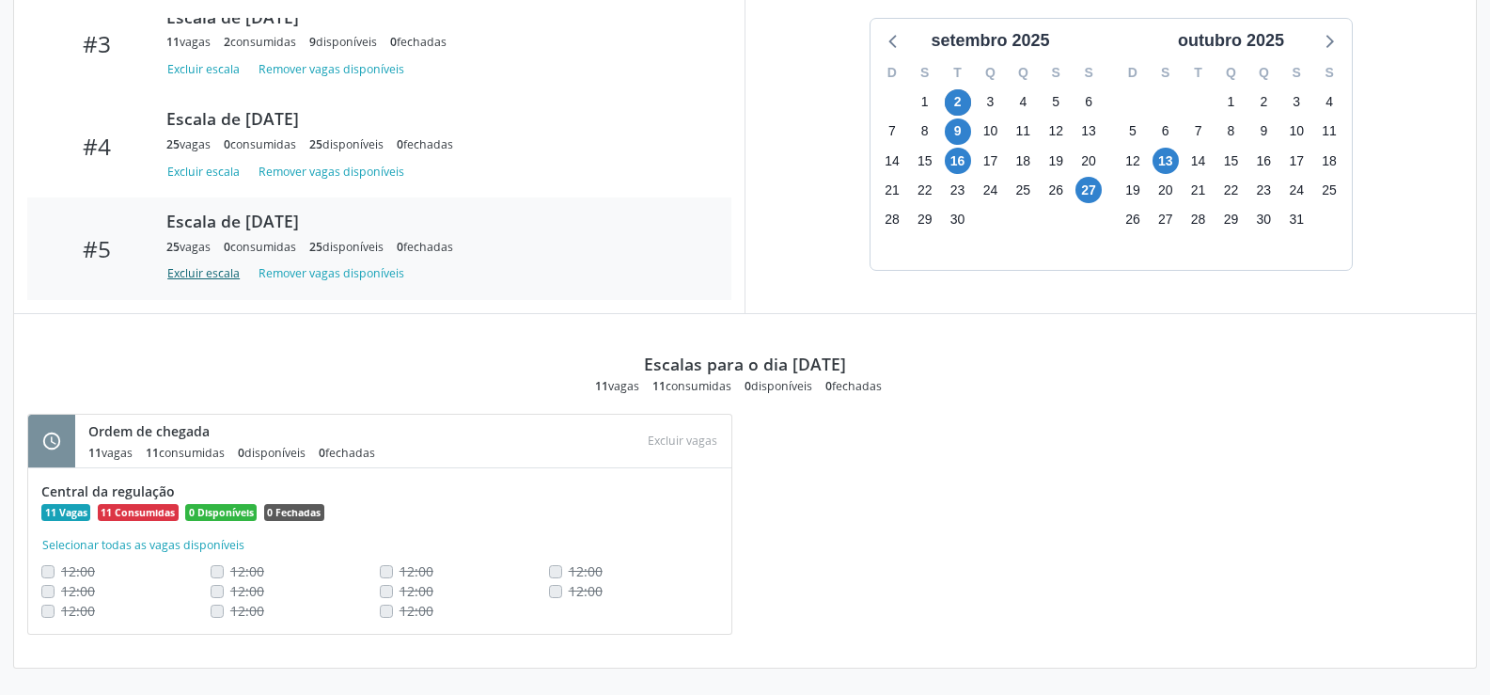
click at [211, 274] on button "Excluir escala" at bounding box center [206, 273] width 81 height 25
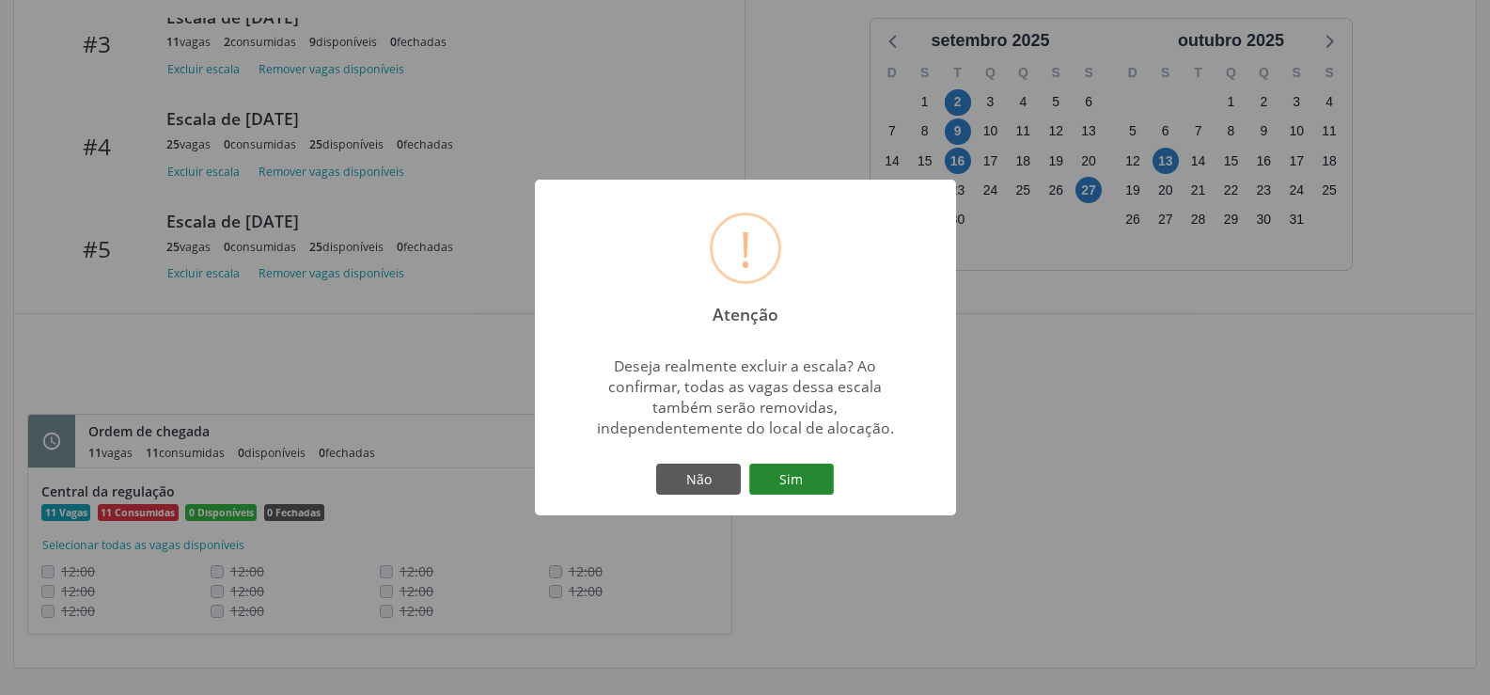
click at [786, 486] on button "Sim" at bounding box center [791, 479] width 85 height 32
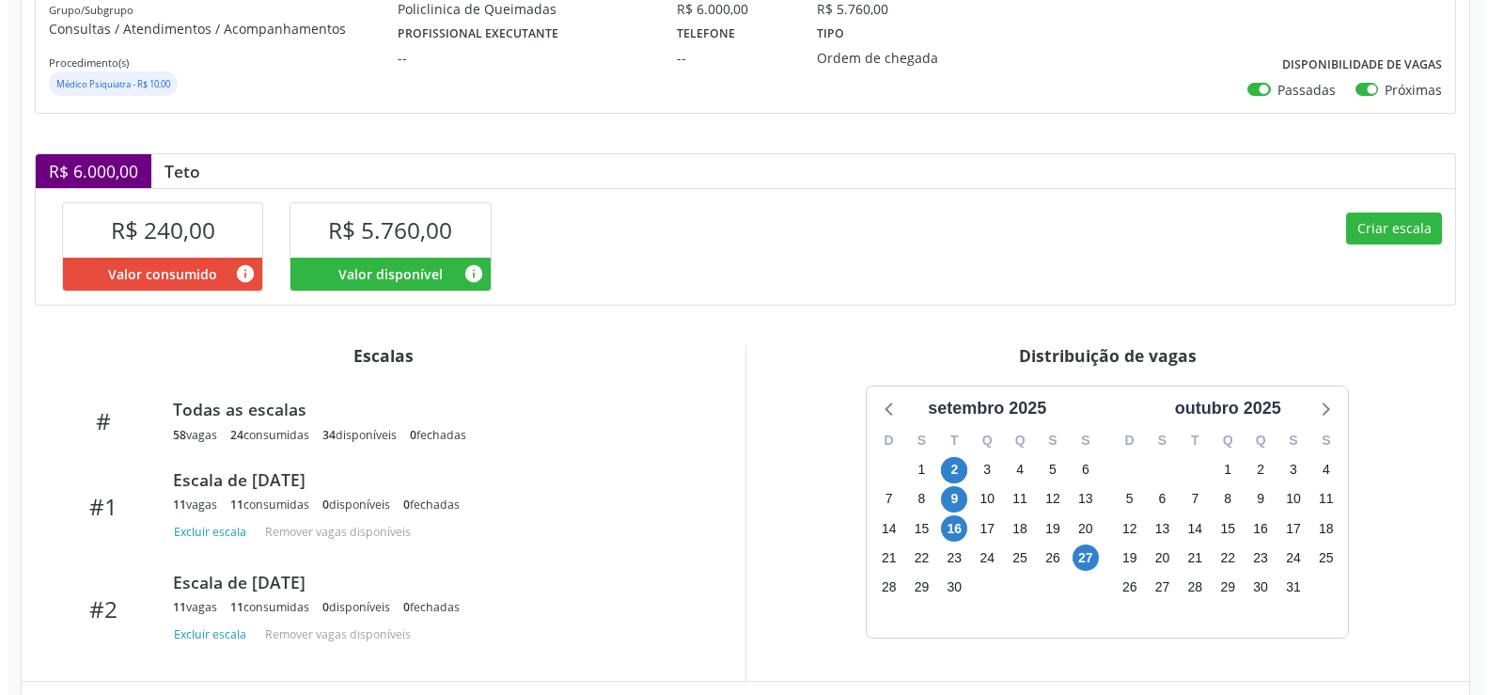
scroll to position [270, 0]
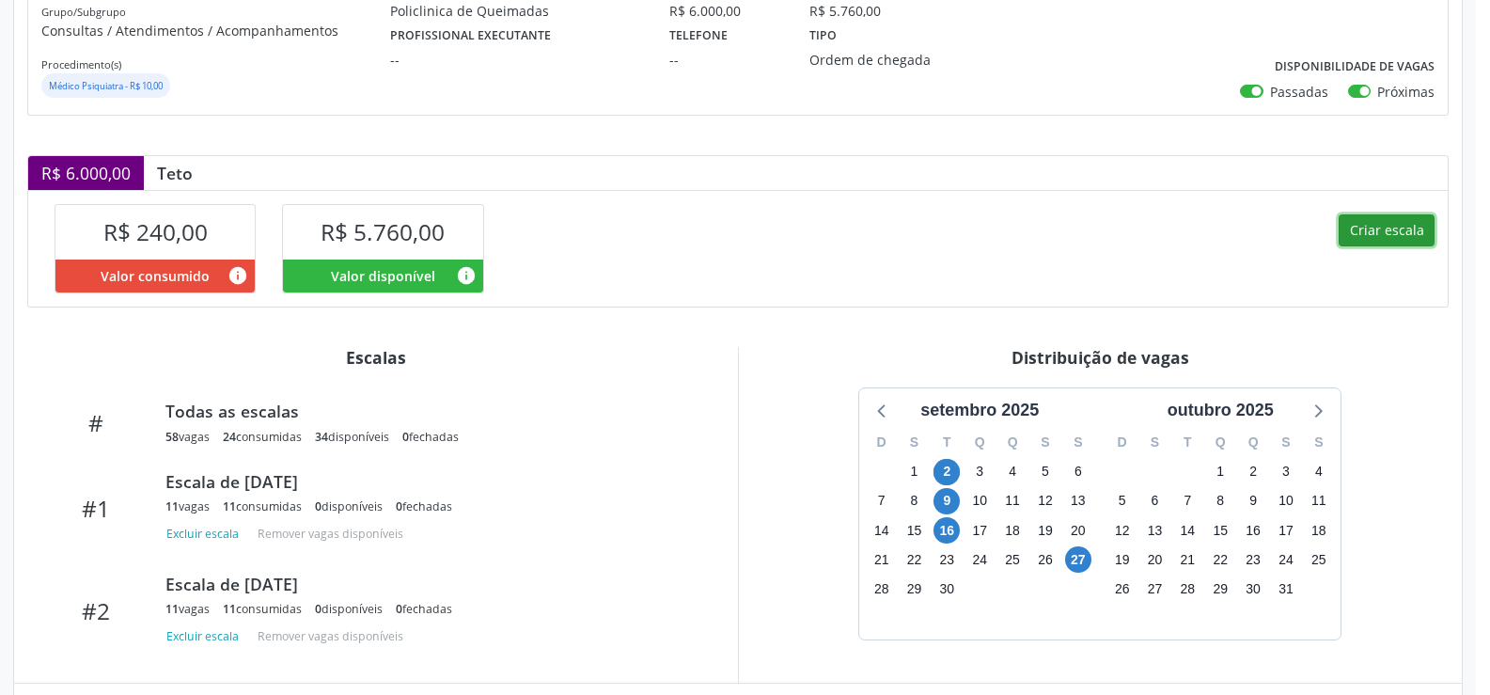
click at [1381, 228] on button "Criar escala" at bounding box center [1386, 230] width 96 height 32
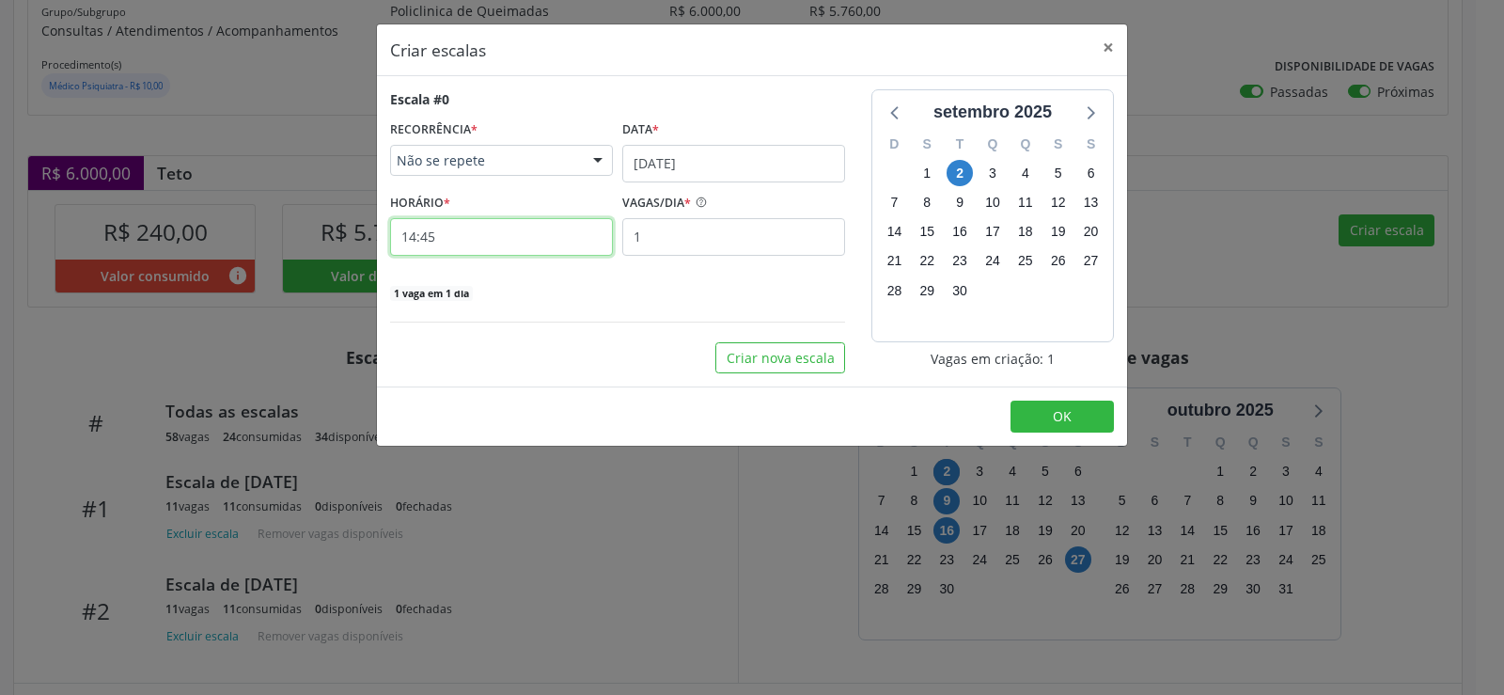
click at [463, 233] on input "14:45" at bounding box center [501, 237] width 223 height 38
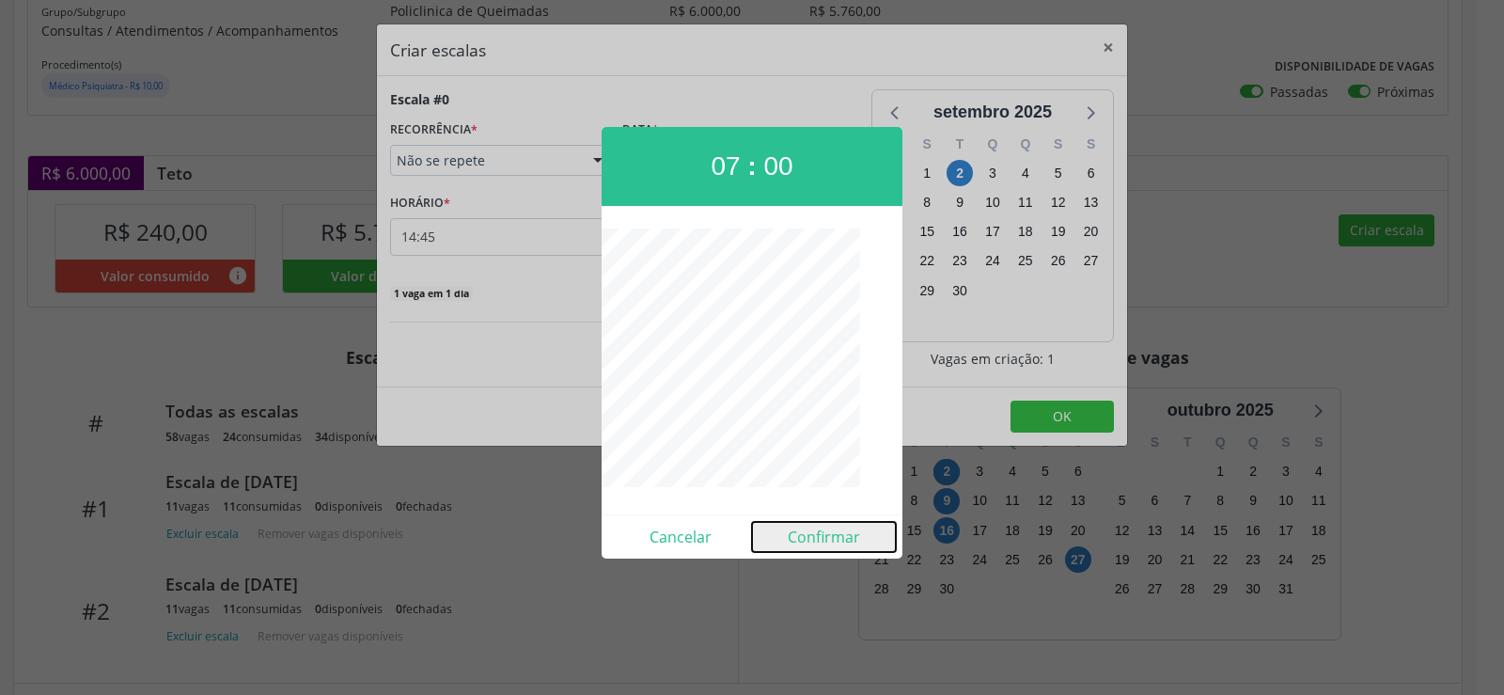
drag, startPoint x: 817, startPoint y: 540, endPoint x: 810, endPoint y: 531, distance: 10.7
click at [813, 536] on button "Confirmar" at bounding box center [824, 537] width 144 height 30
type input "07:00"
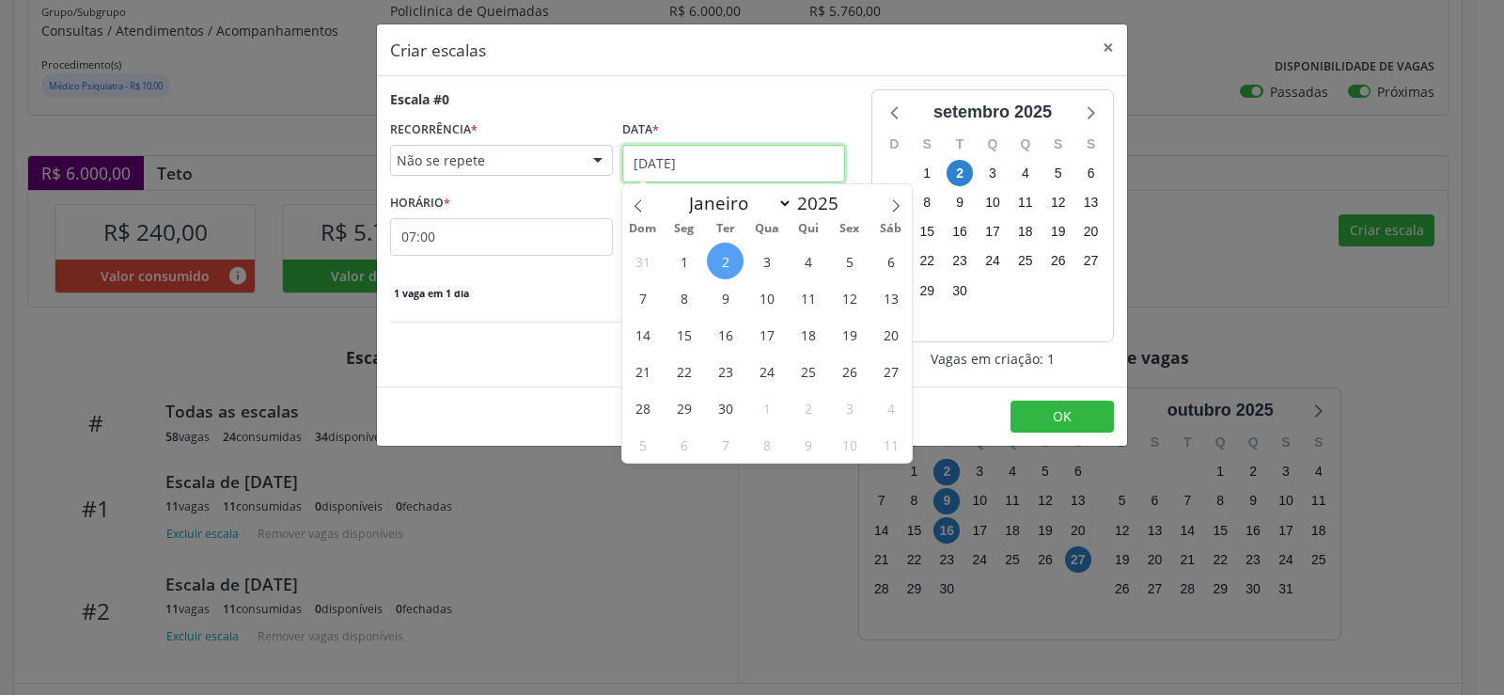
click at [787, 159] on input "[DATE]" at bounding box center [733, 164] width 223 height 38
click at [893, 302] on span "13" at bounding box center [890, 297] width 37 height 37
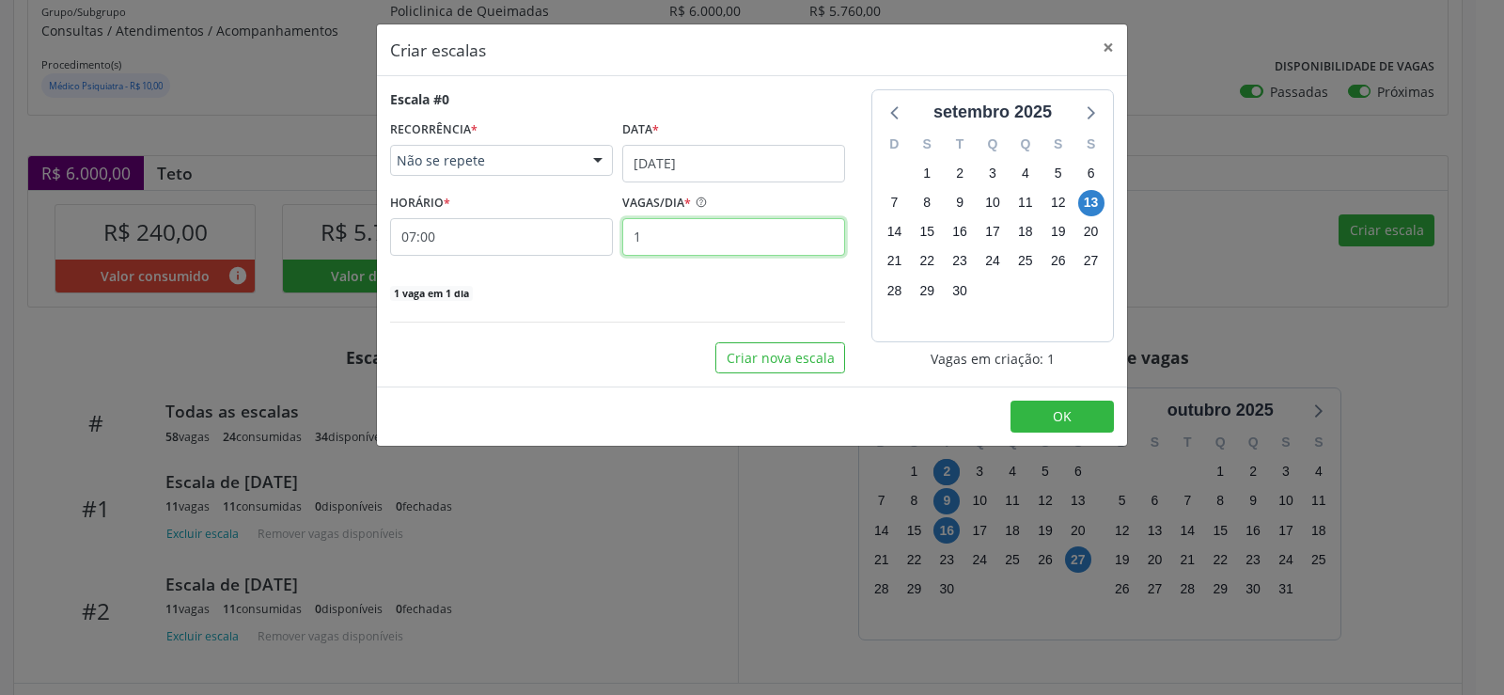
click at [668, 239] on input "1" at bounding box center [733, 237] width 223 height 38
type input "25"
click at [1073, 420] on button "OK" at bounding box center [1061, 416] width 103 height 32
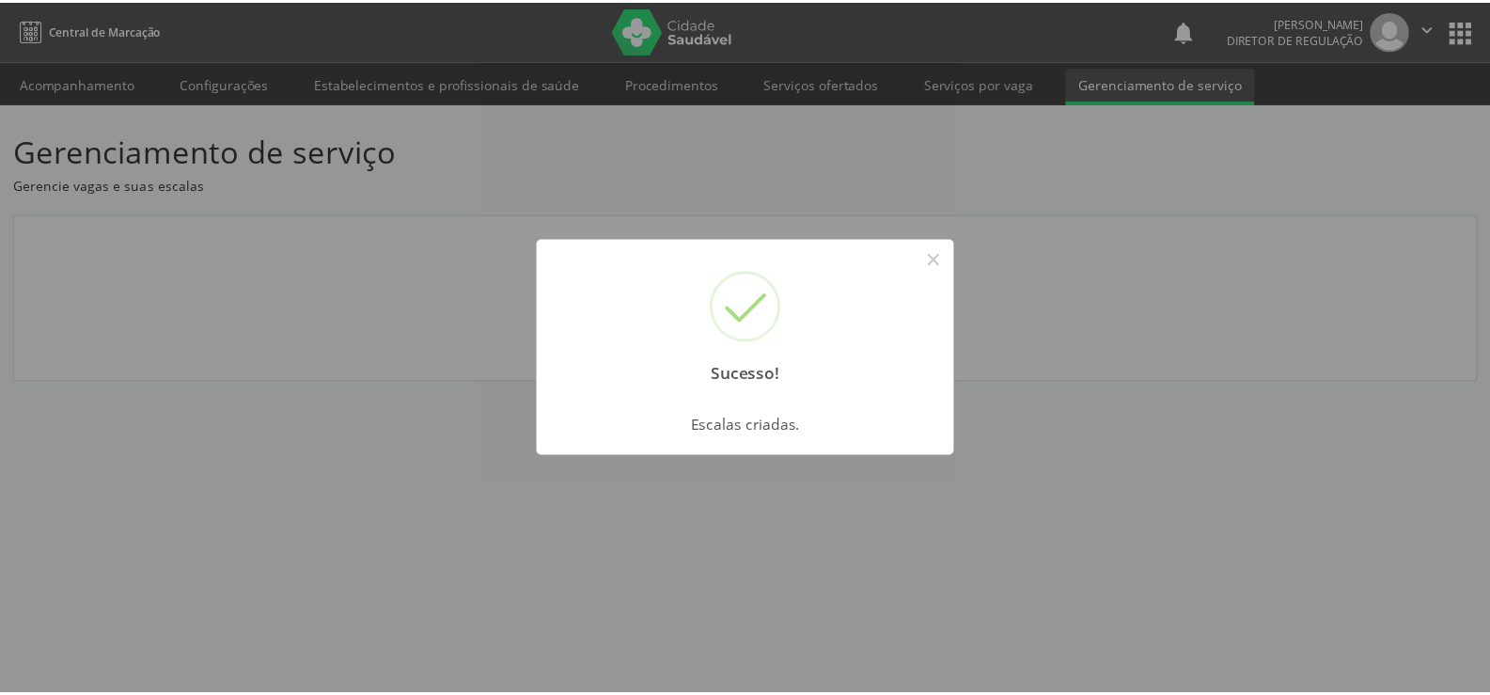
scroll to position [0, 0]
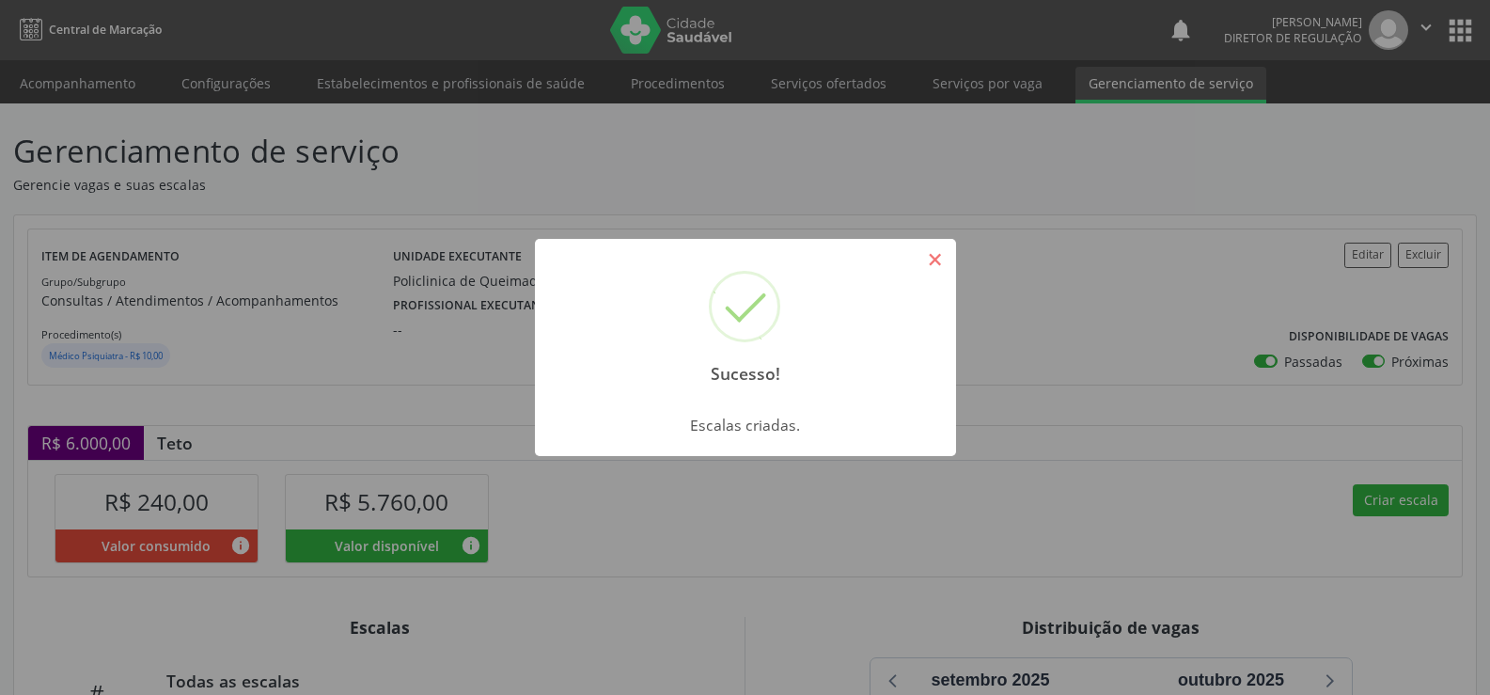
click at [945, 262] on button "×" at bounding box center [935, 259] width 32 height 32
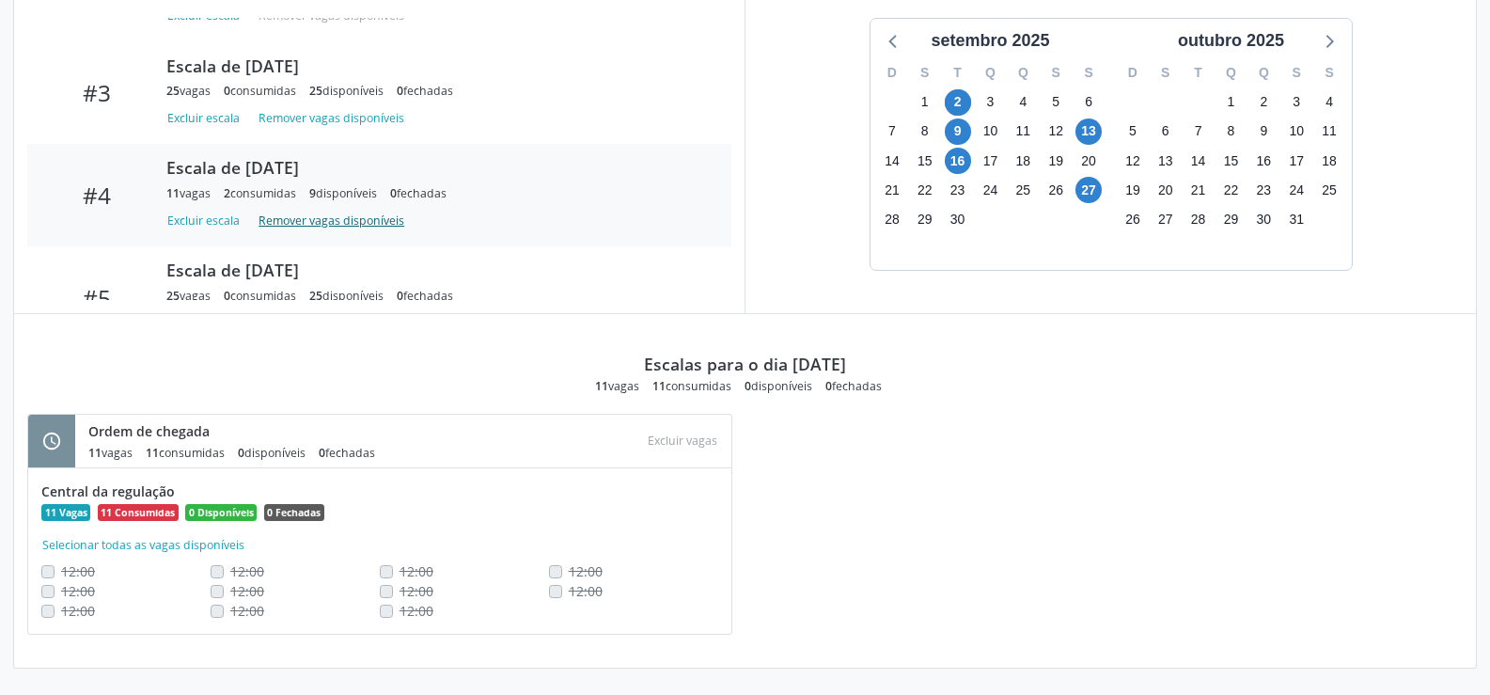
scroll to position [206, 0]
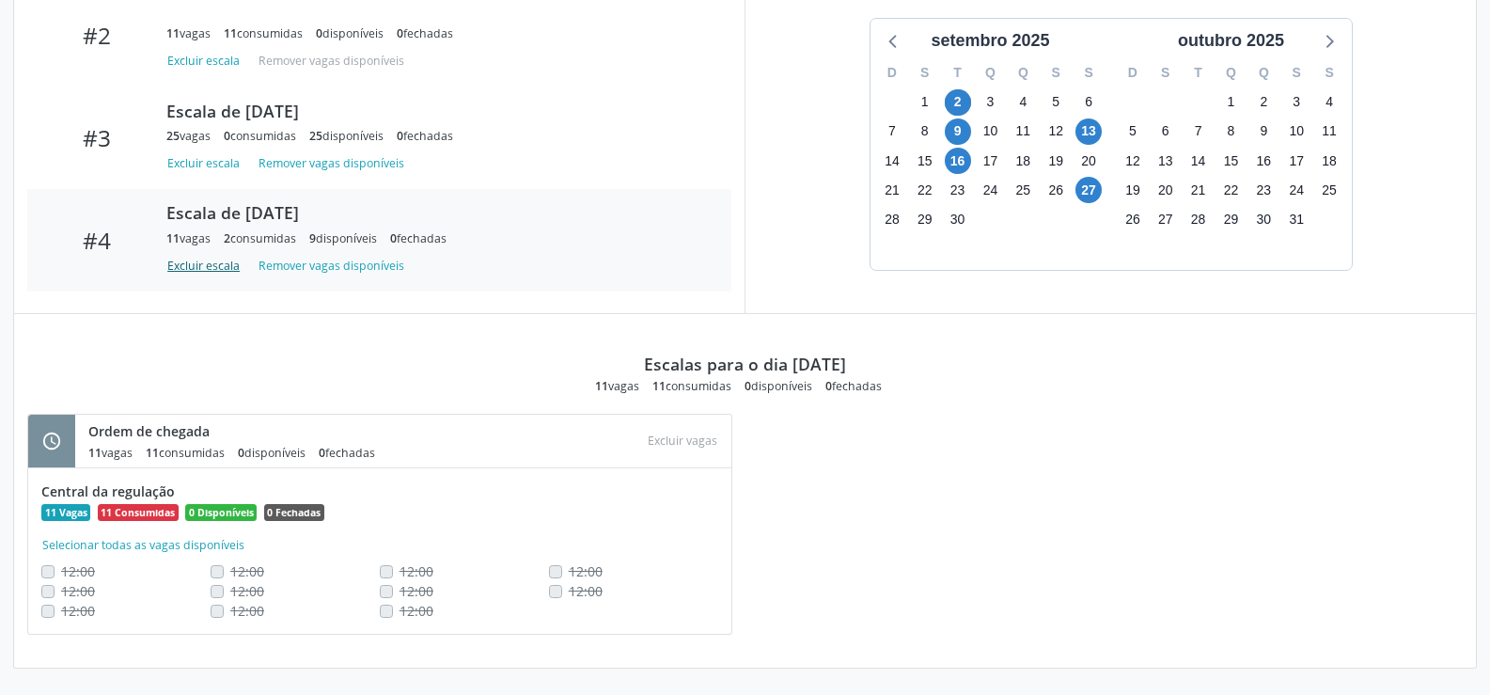
click at [201, 269] on button "Excluir escala" at bounding box center [206, 265] width 81 height 25
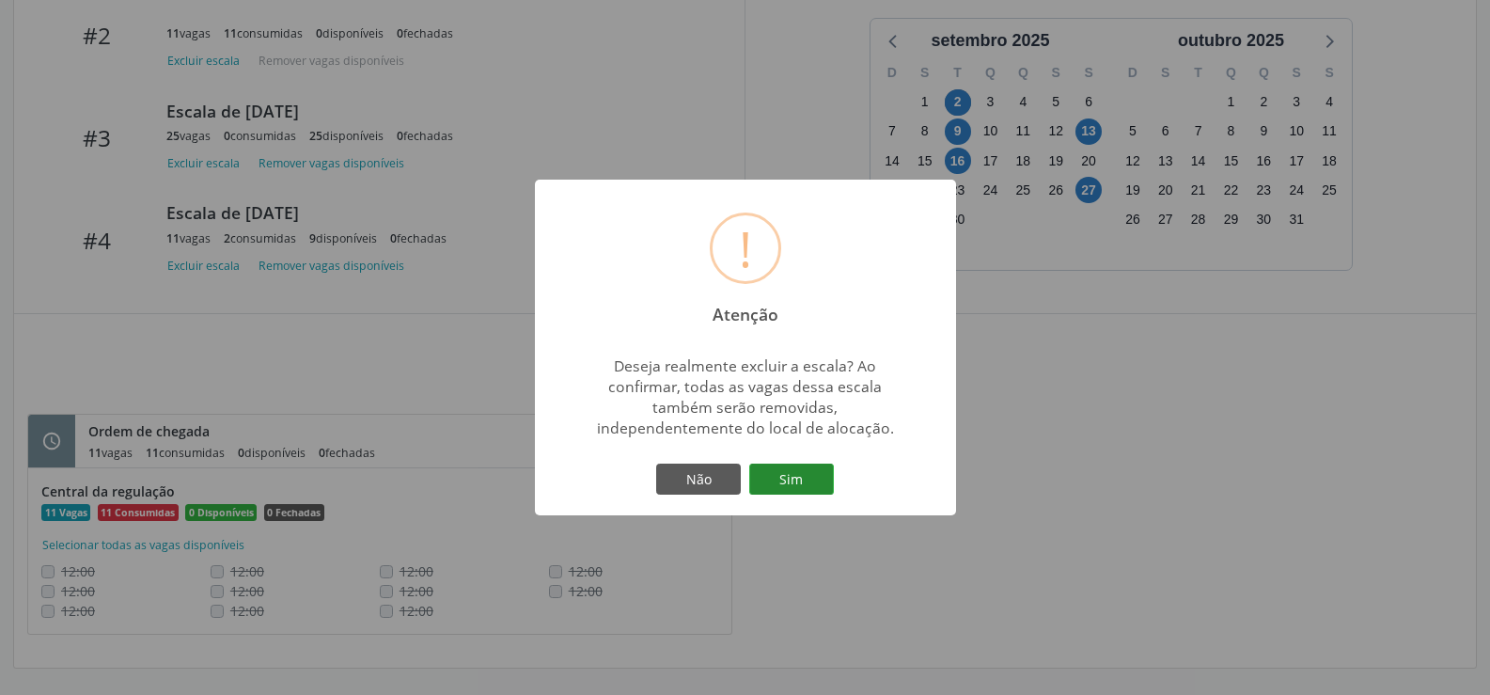
click at [797, 494] on button "Sim" at bounding box center [791, 479] width 85 height 32
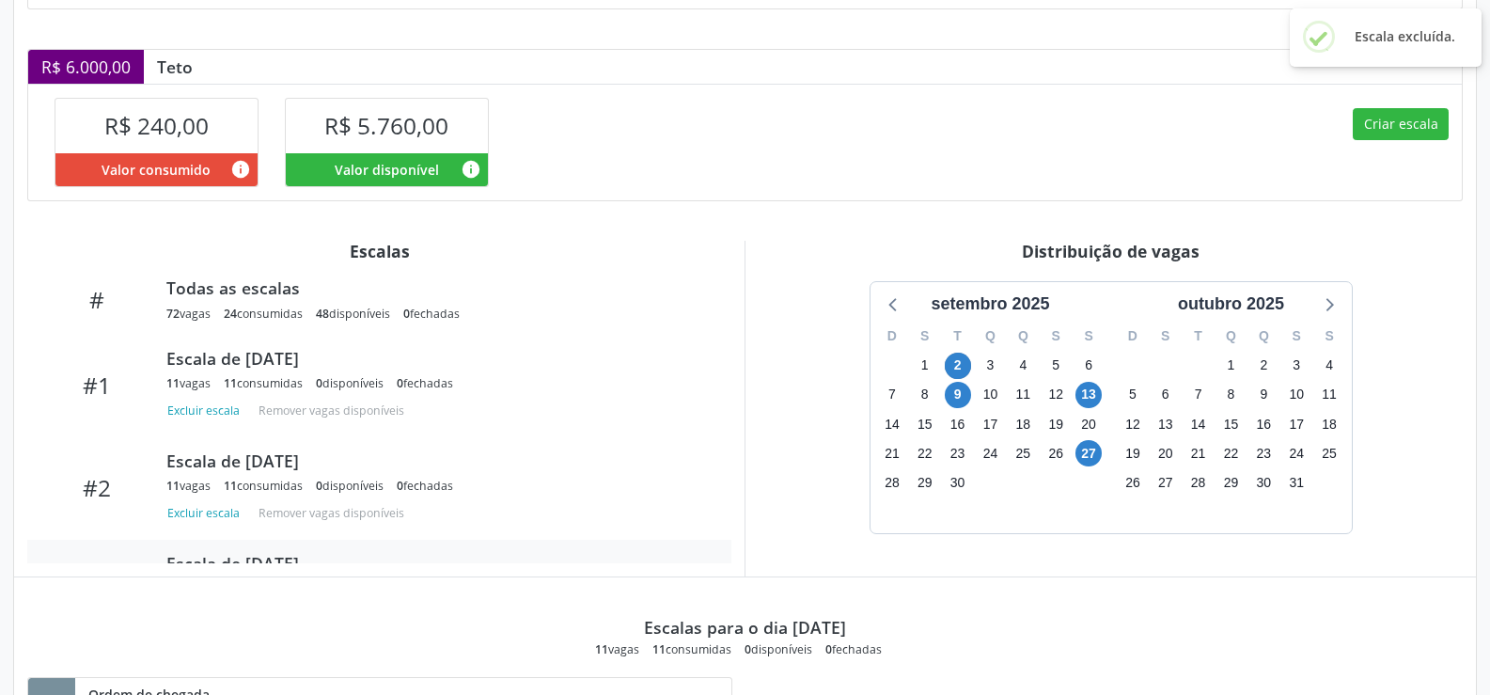
scroll to position [9, 0]
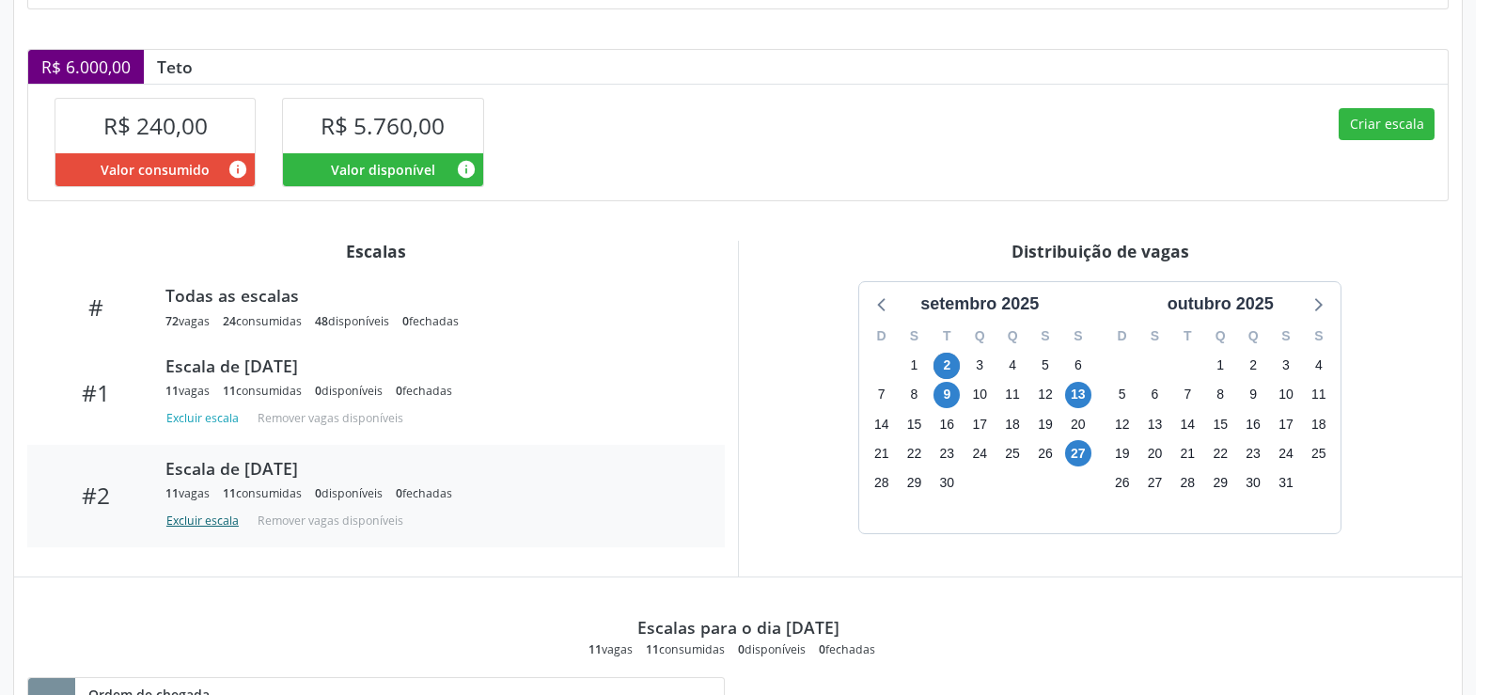
click at [191, 523] on button "Excluir escala" at bounding box center [205, 520] width 81 height 25
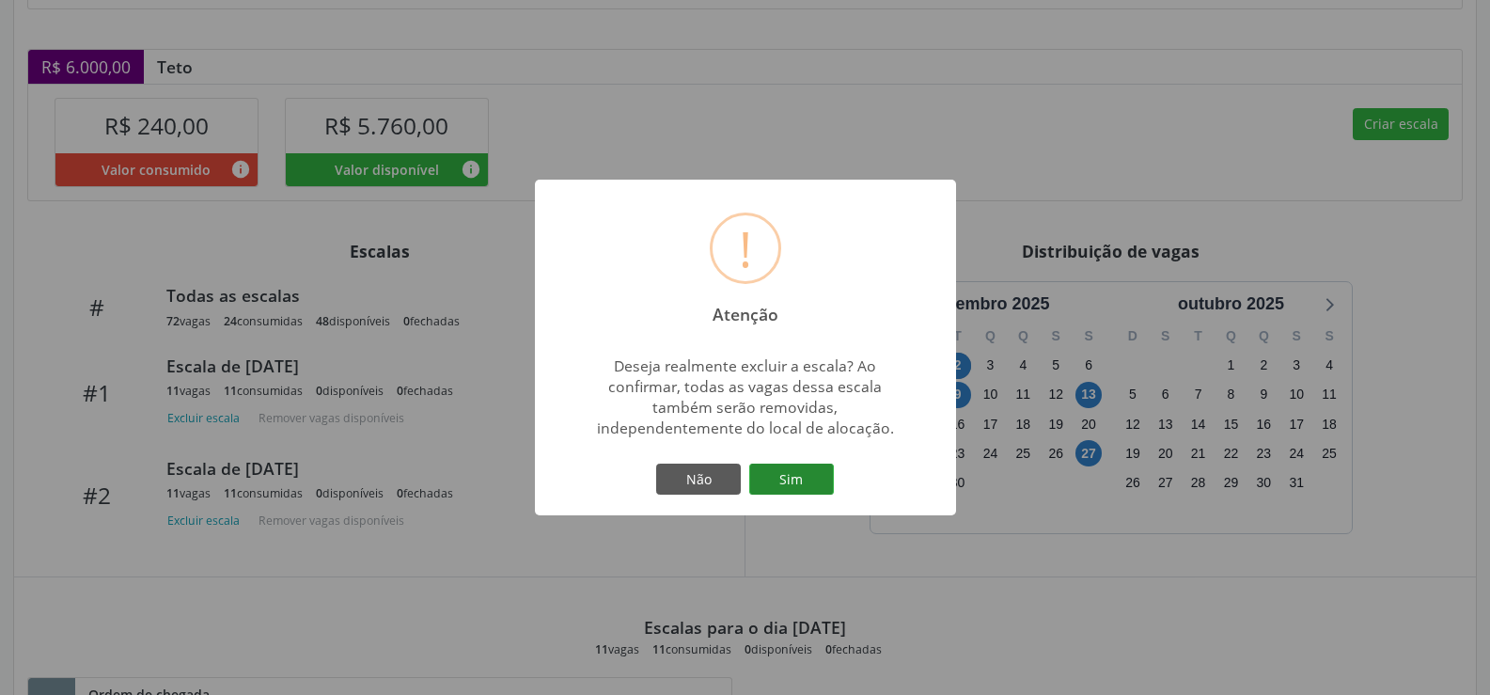
click at [784, 483] on button "Sim" at bounding box center [791, 479] width 85 height 32
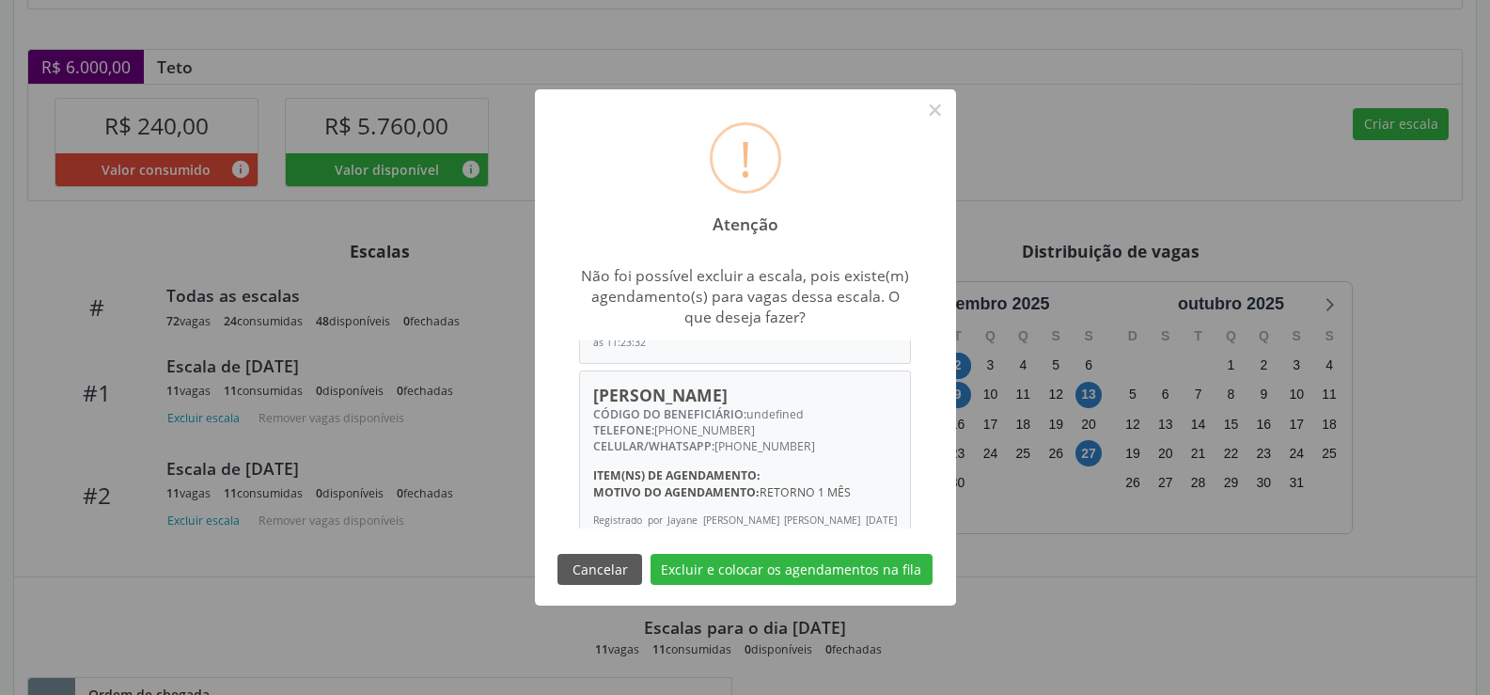
scroll to position [846, 0]
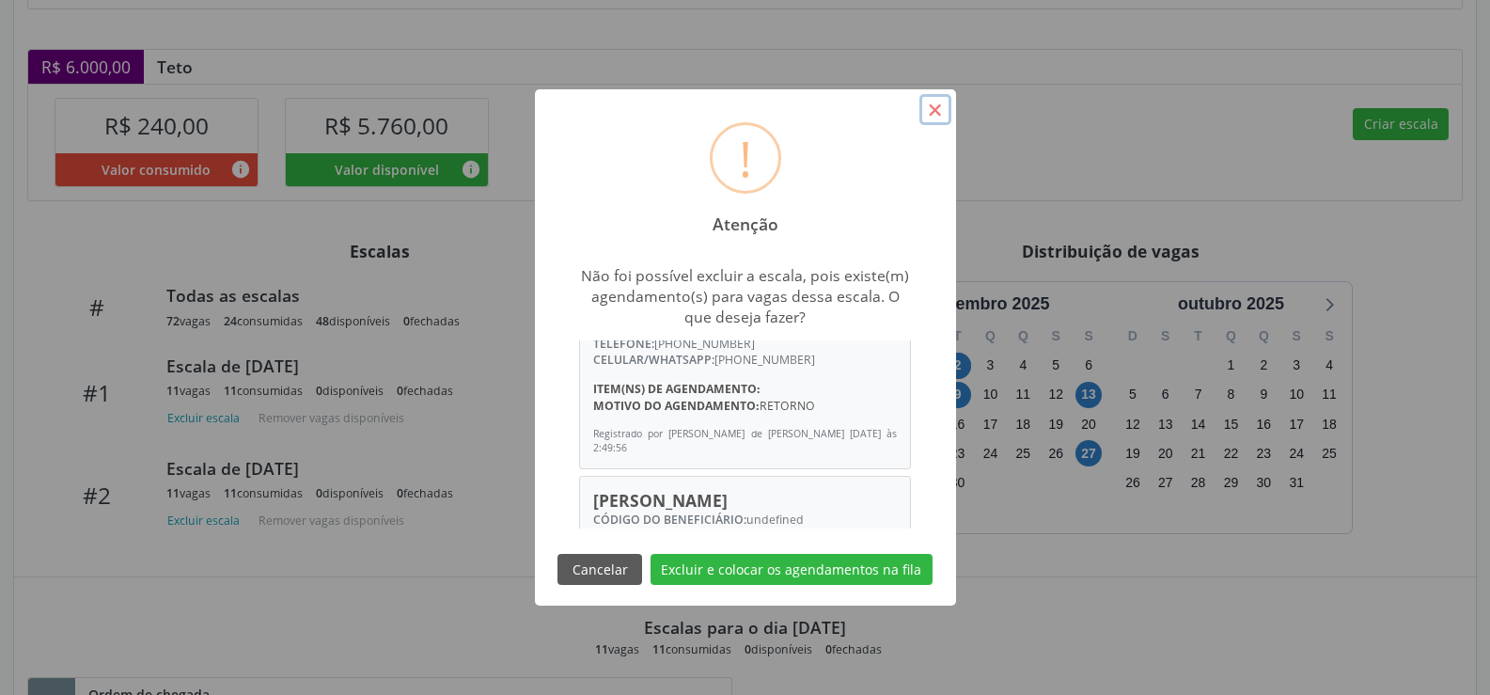
click at [941, 106] on button "×" at bounding box center [935, 110] width 32 height 32
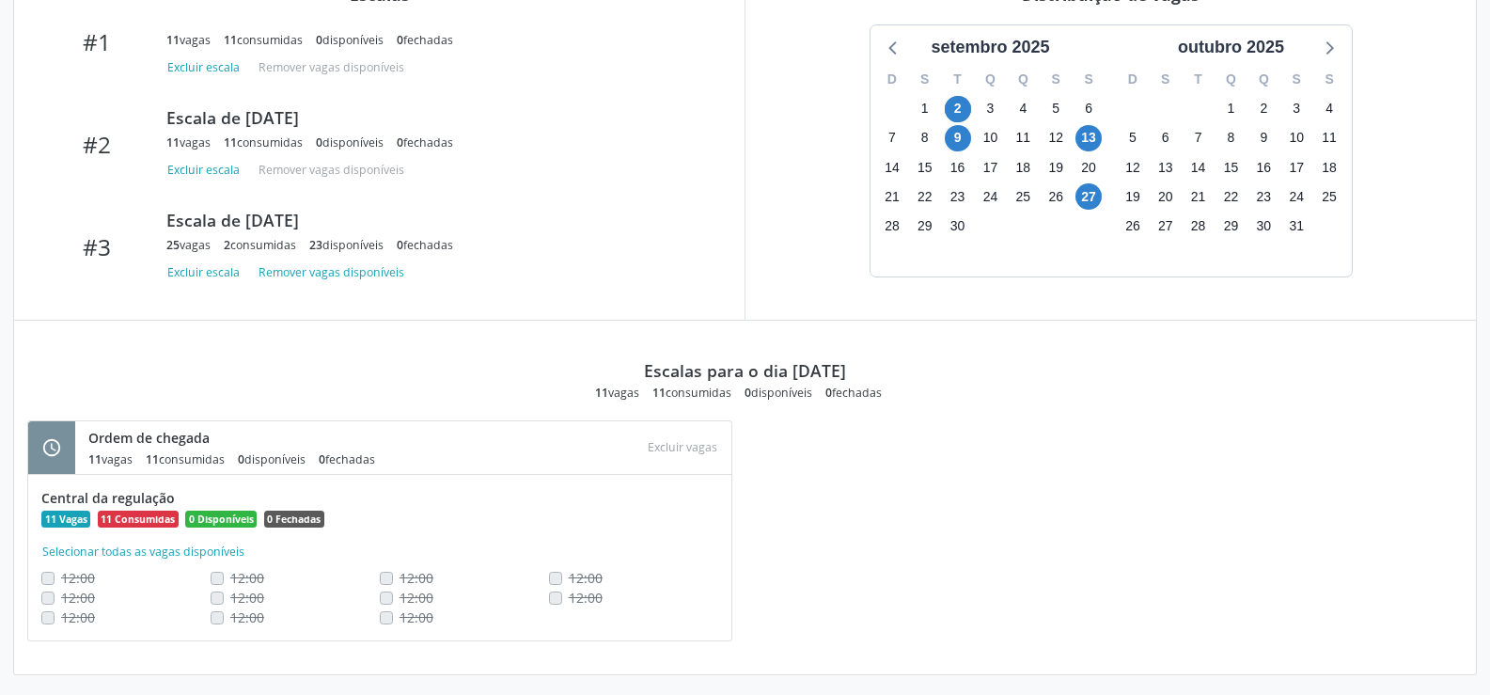
scroll to position [197, 0]
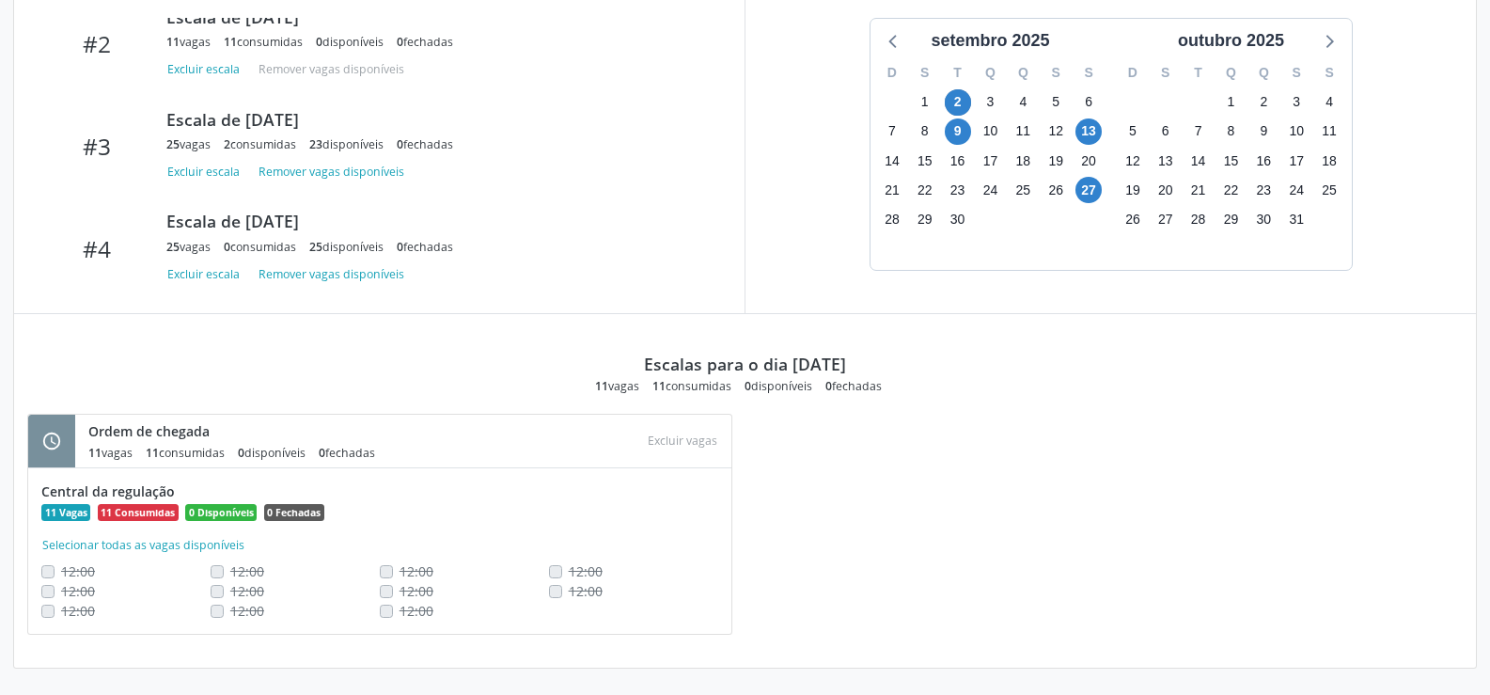
drag, startPoint x: 589, startPoint y: 399, endPoint x: 586, endPoint y: 693, distance: 293.3
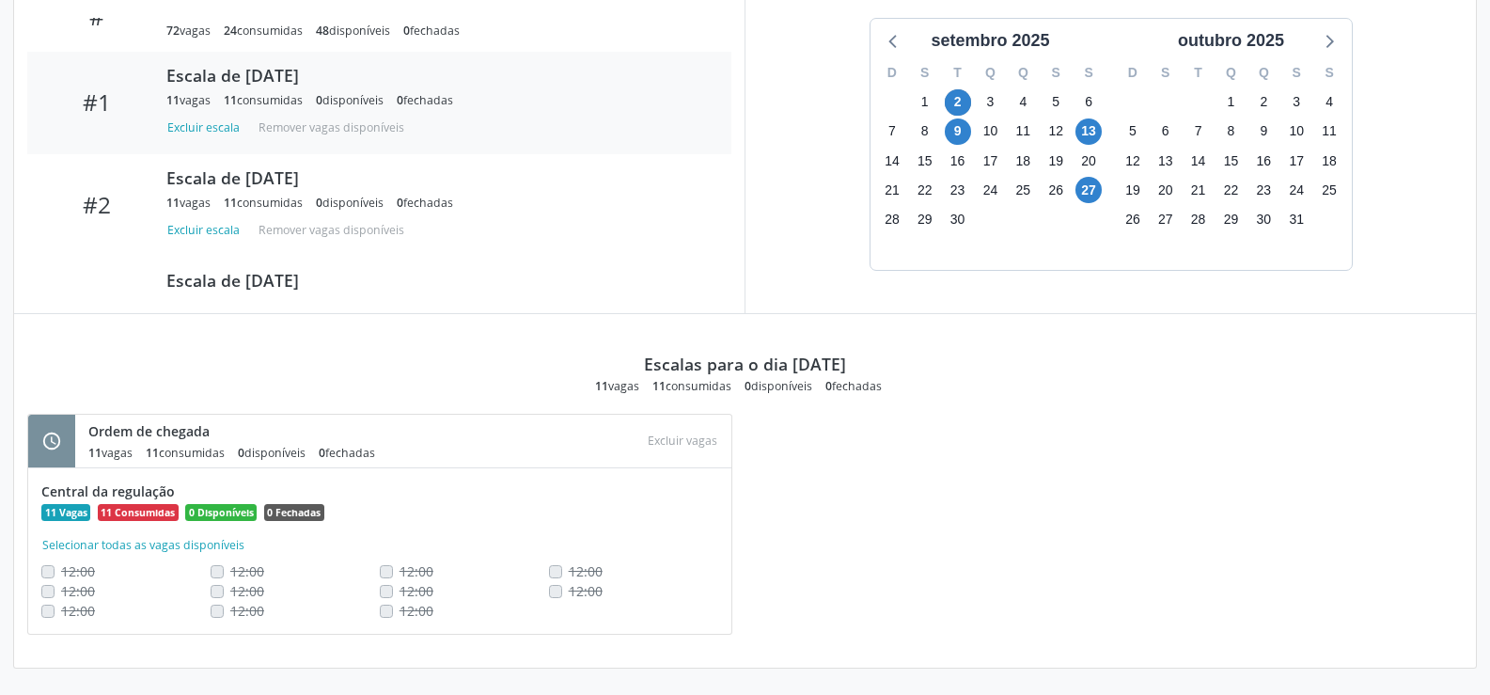
scroll to position [0, 0]
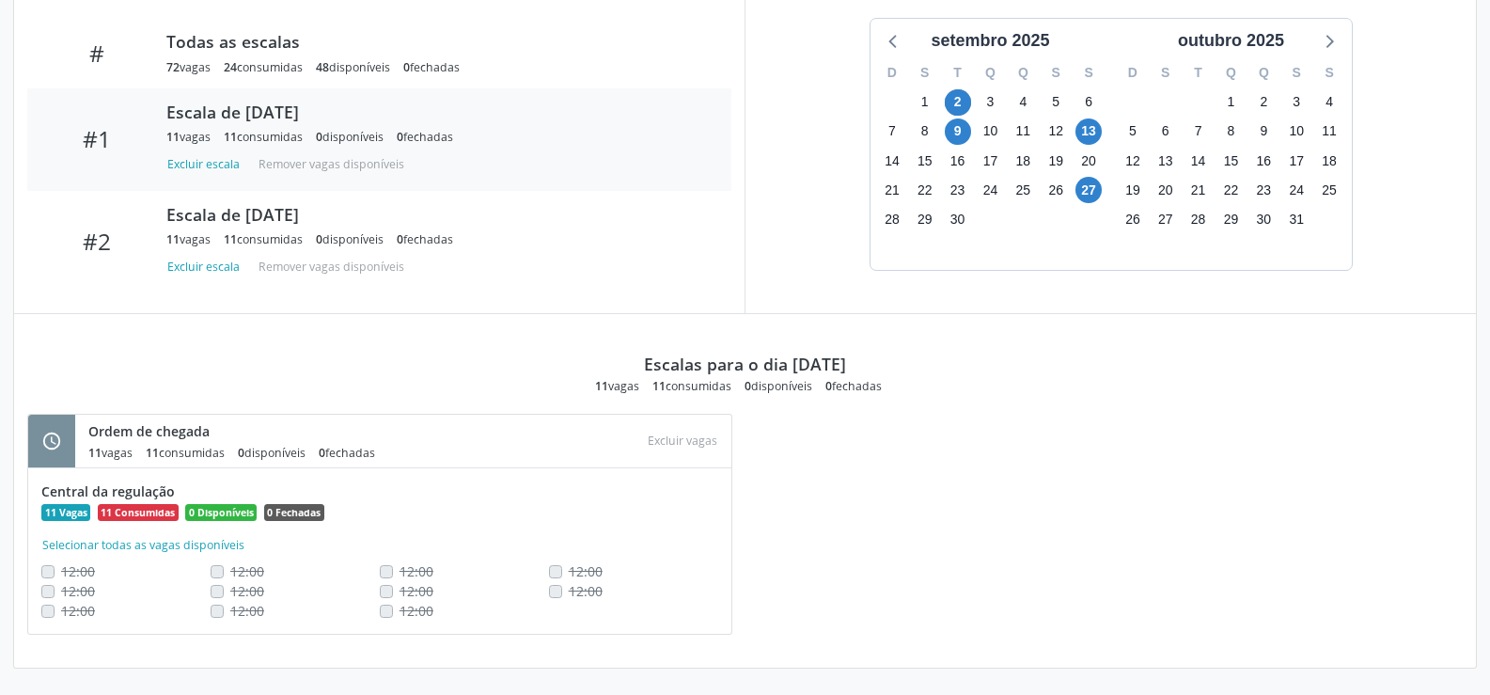
click at [608, 178] on div "#1 Escala de [DATE] 11 vagas 11 consumidas 0 disponíveis 0 fechadas Excluir esc…" at bounding box center [379, 139] width 704 height 102
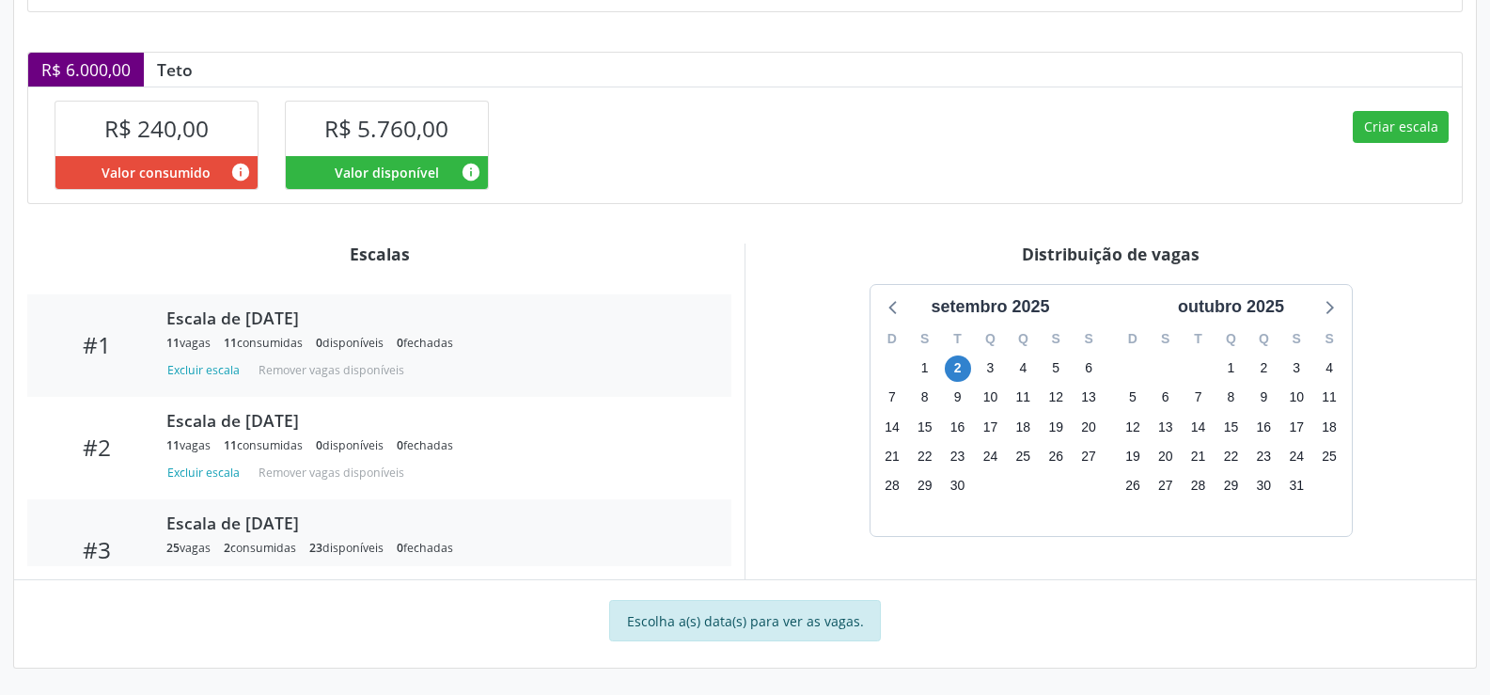
scroll to position [94, 0]
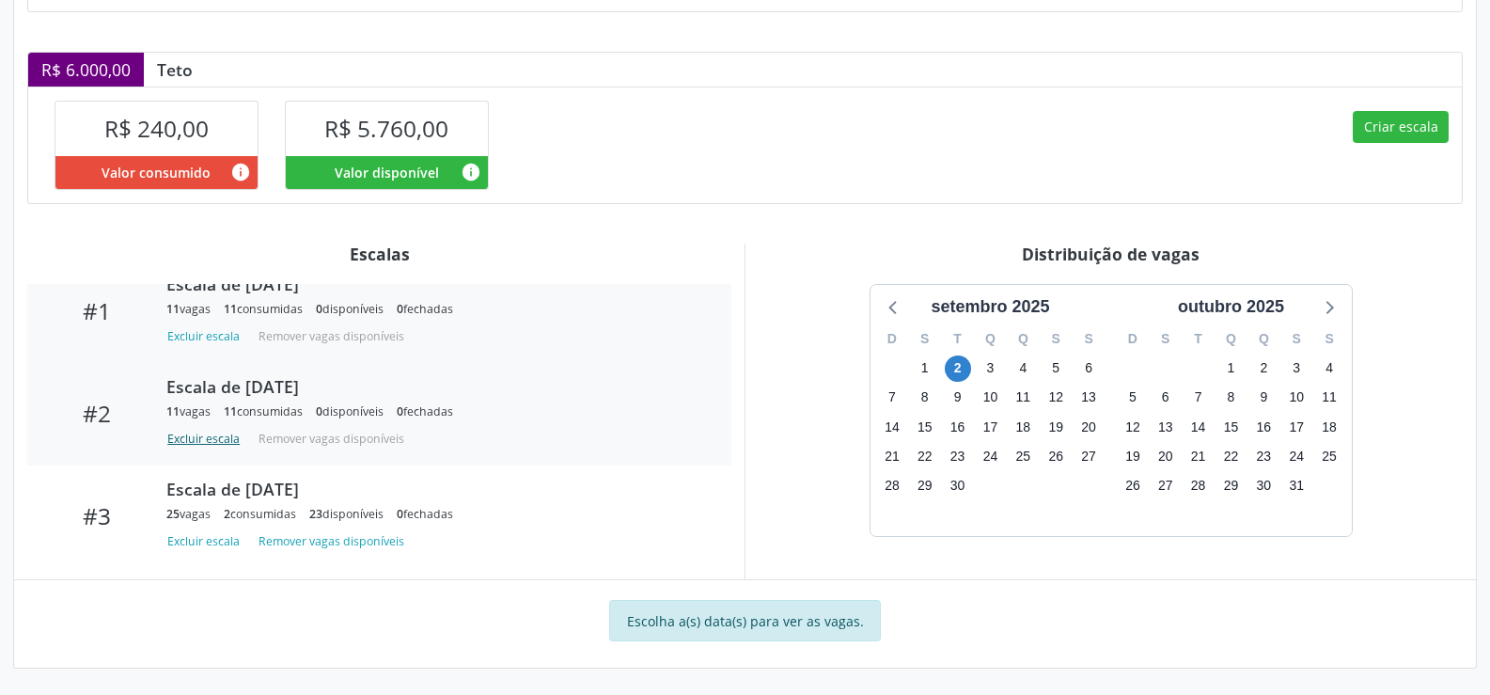
click at [188, 439] on button "Excluir escala" at bounding box center [206, 438] width 81 height 25
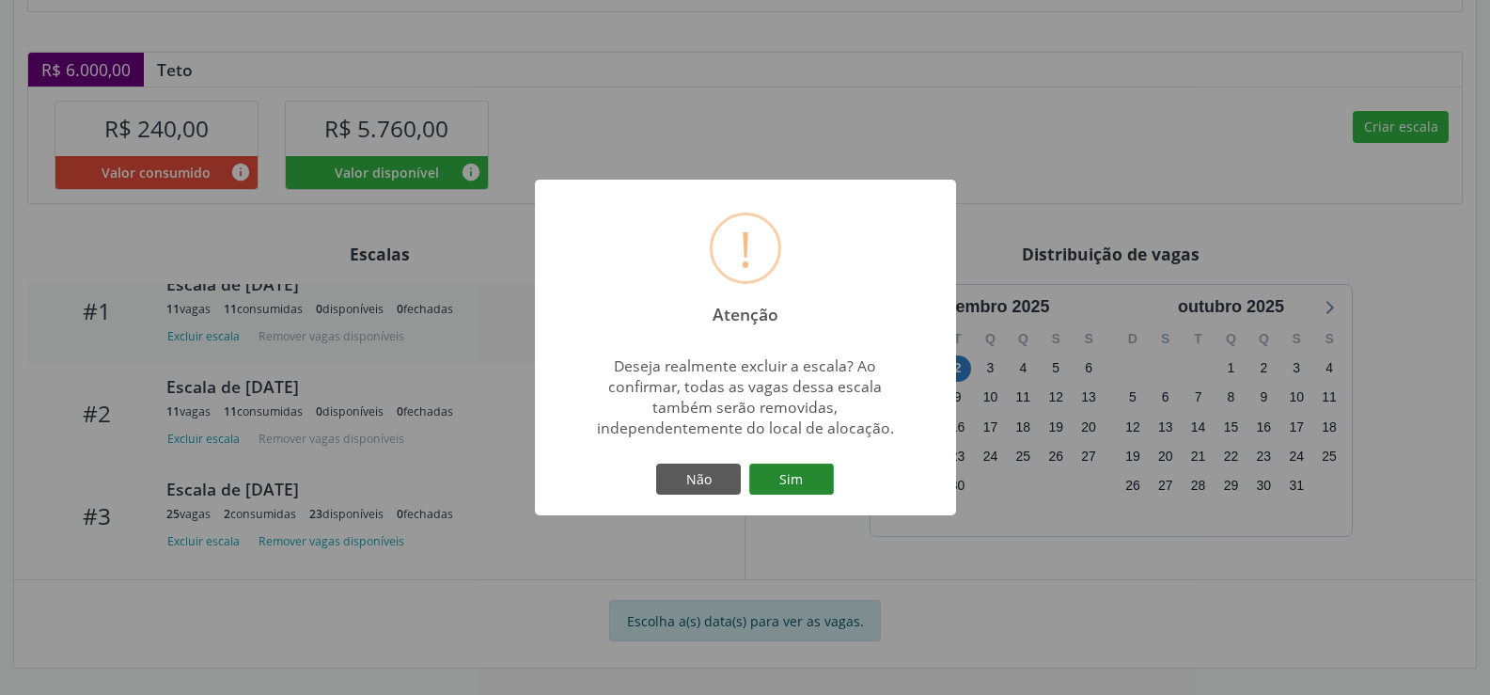
click at [810, 491] on button "Sim" at bounding box center [791, 479] width 85 height 32
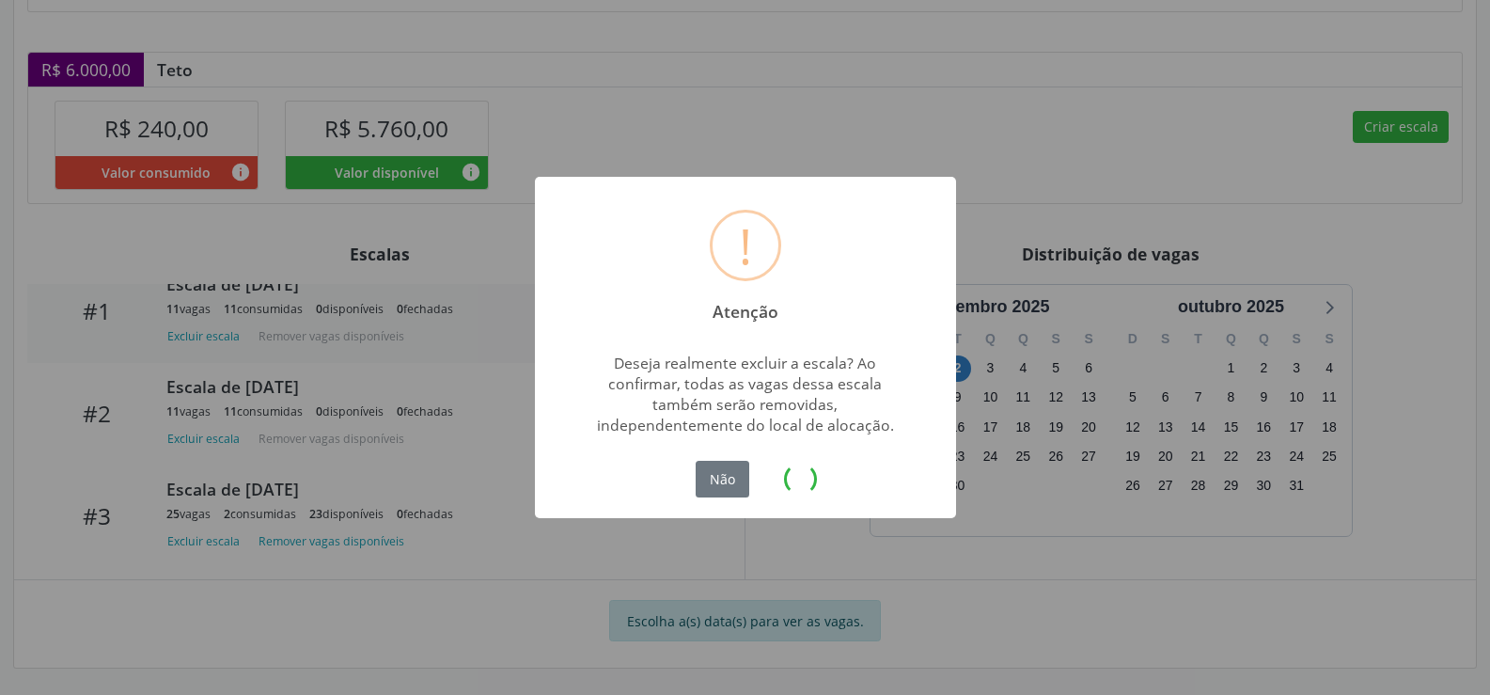
scroll to position [0, 0]
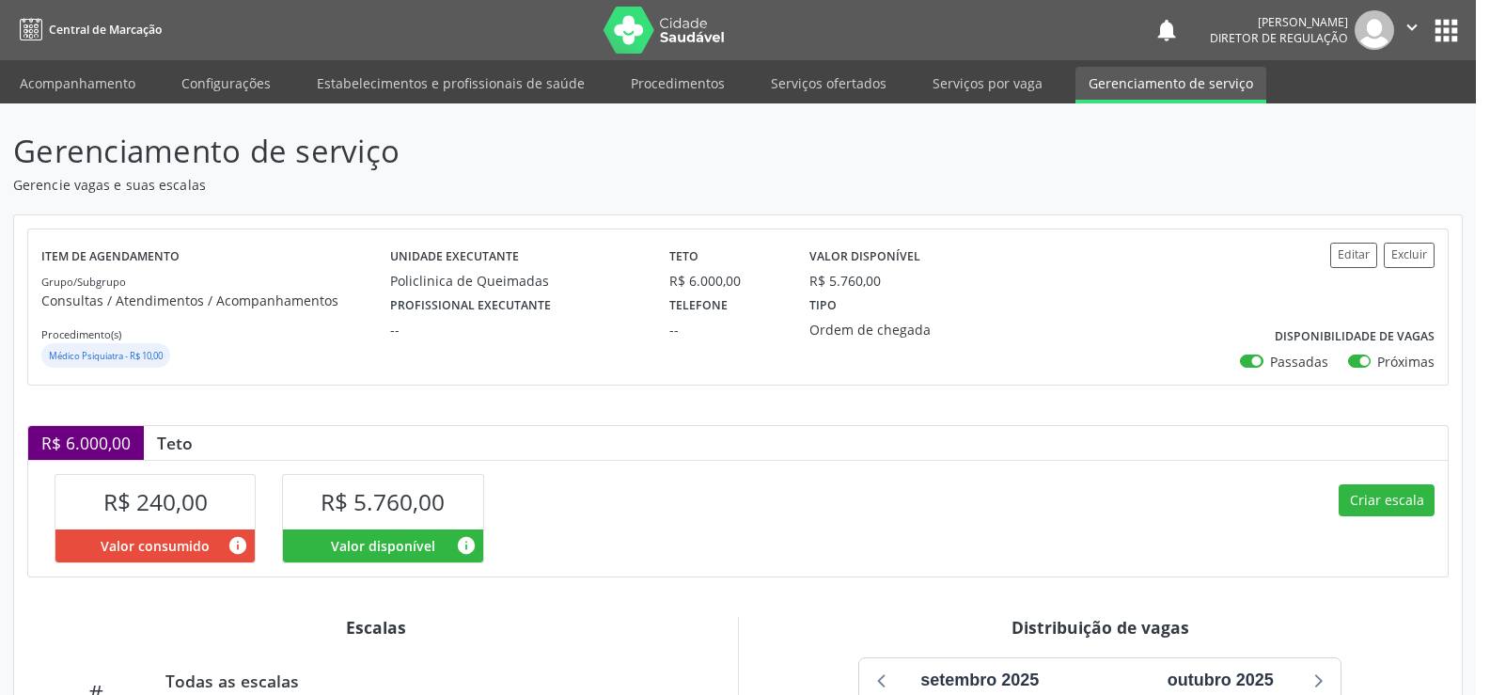
click at [1408, 27] on icon "" at bounding box center [1411, 27] width 21 height 21
click at [1326, 114] on link "Sair" at bounding box center [1364, 115] width 130 height 26
